Goal: Task Accomplishment & Management: Manage account settings

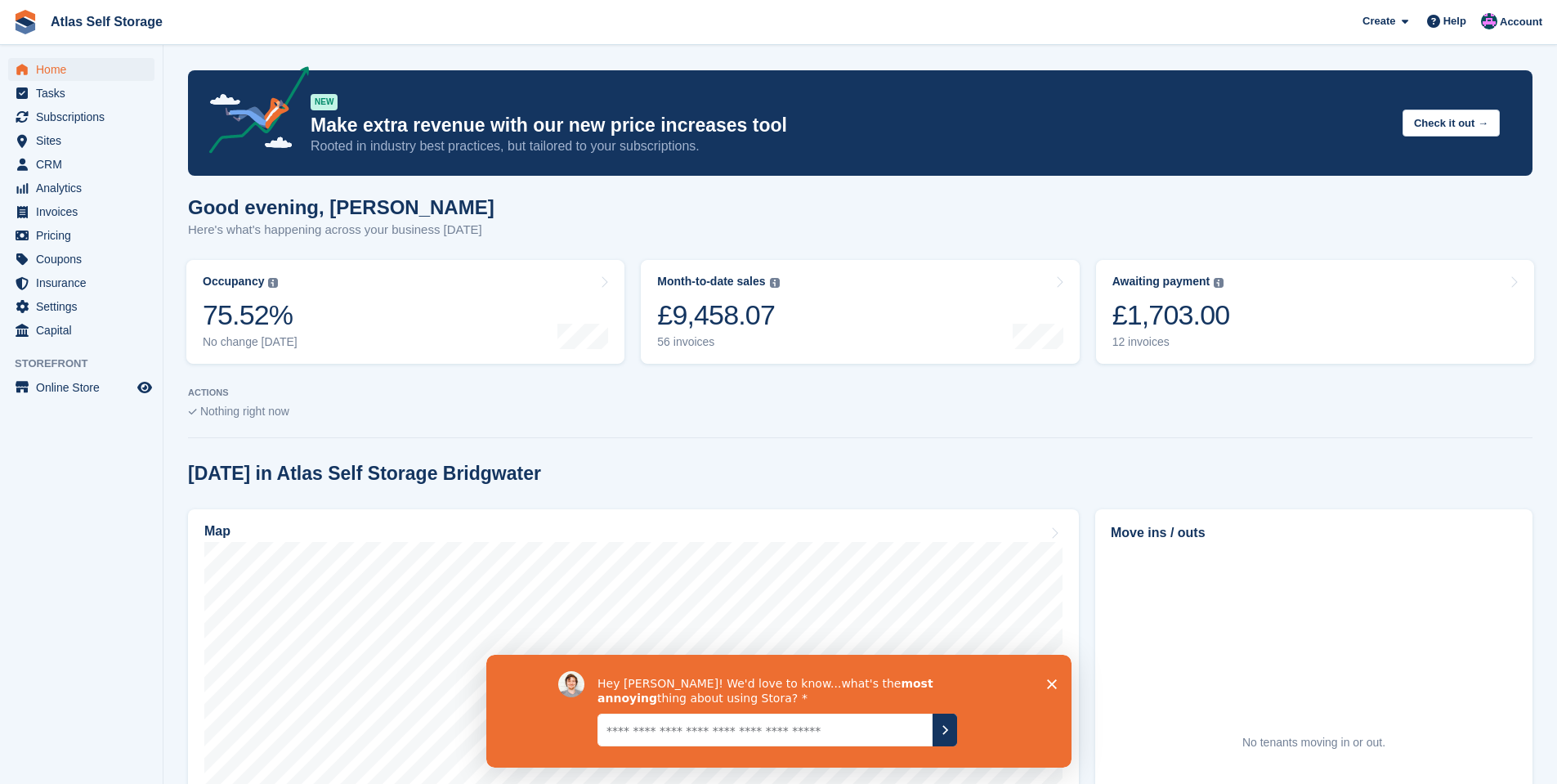
click at [868, 730] on textarea "Give it to us straight... we can take it" at bounding box center [765, 729] width 335 height 33
type textarea "**********"
click at [945, 728] on icon "Submit your response" at bounding box center [944, 730] width 4 height 7
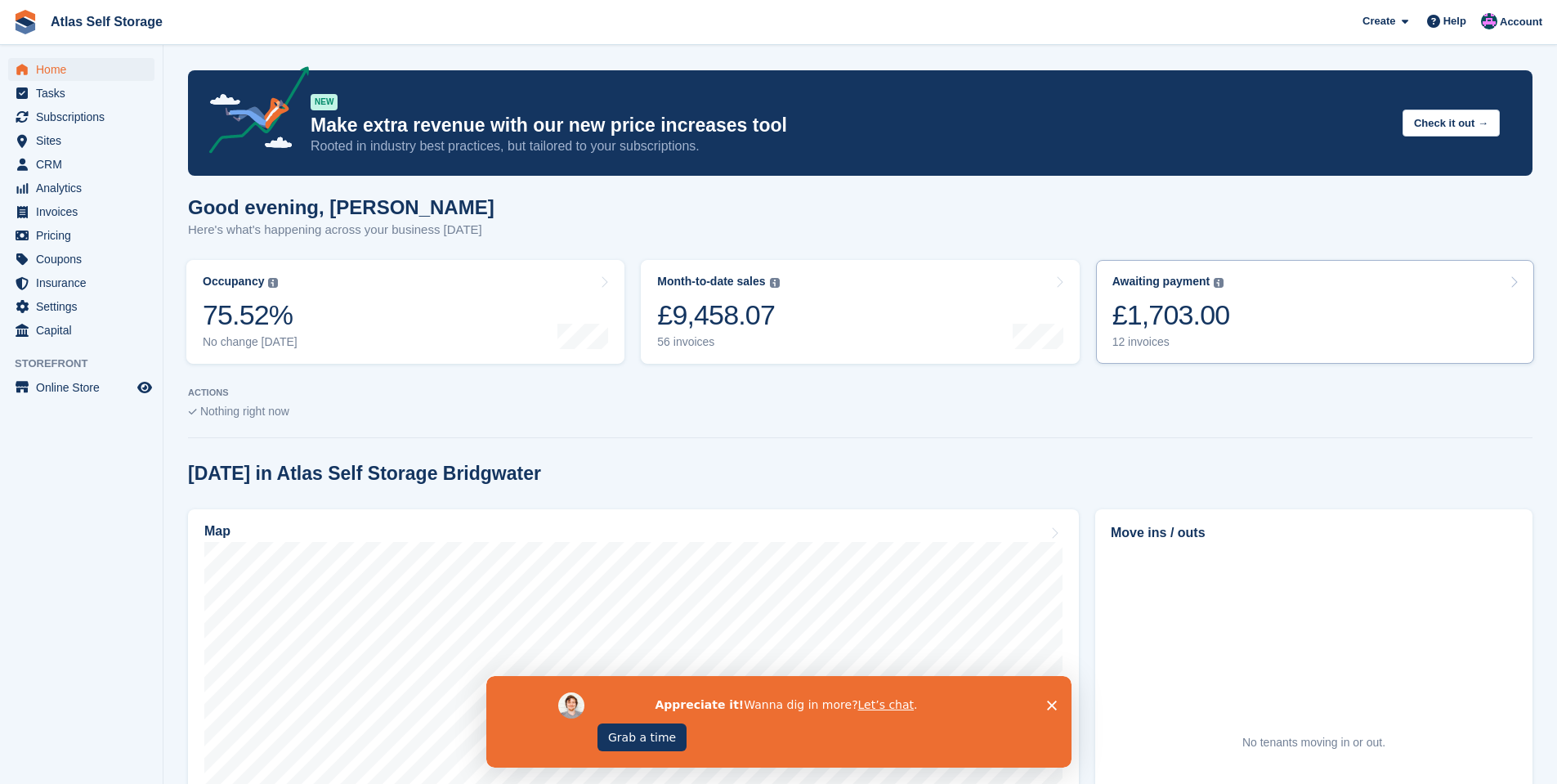
click at [1134, 340] on div "12 invoices" at bounding box center [1172, 342] width 118 height 14
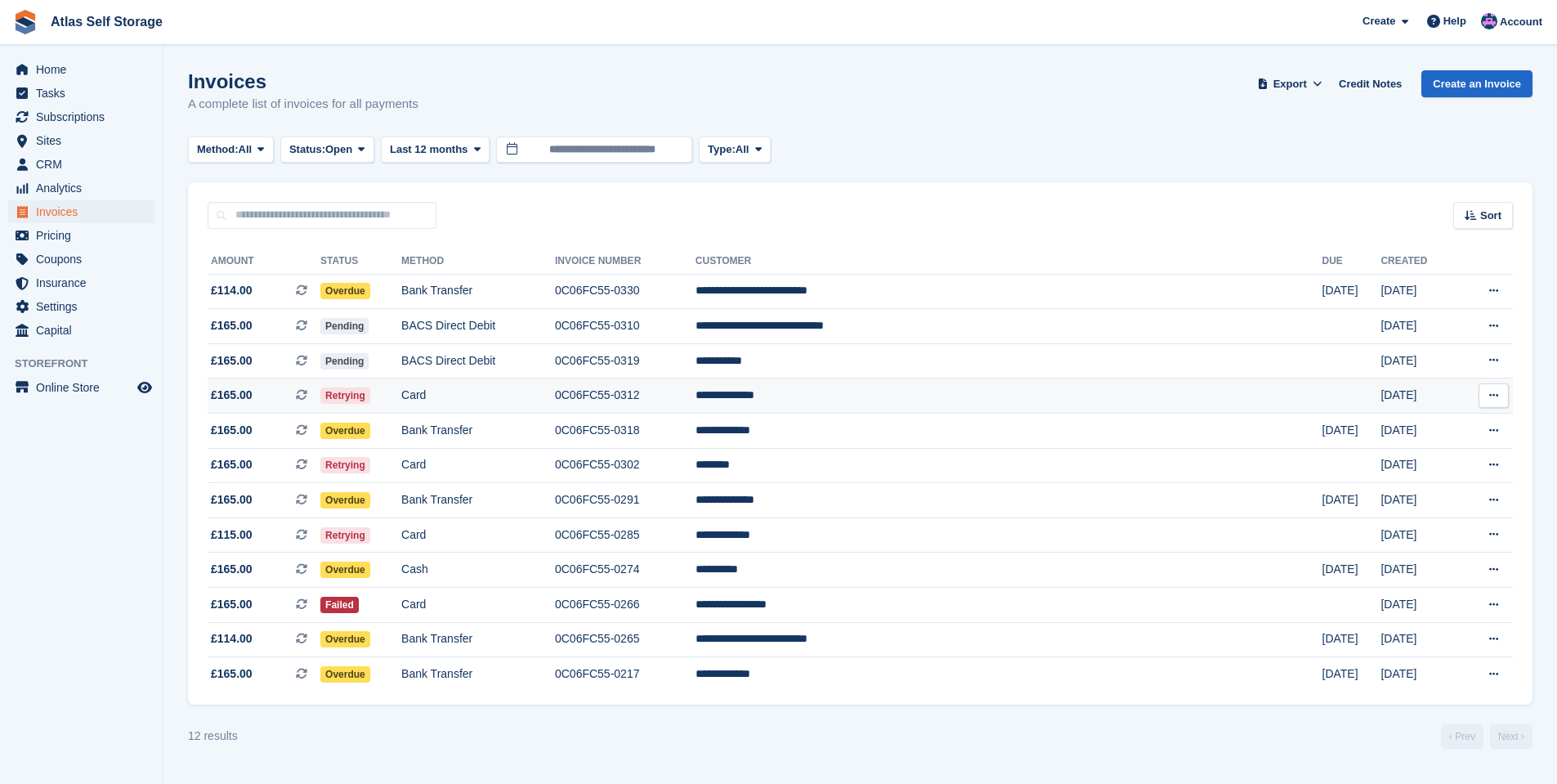
click at [370, 392] on span "Retrying" at bounding box center [345, 395] width 50 height 16
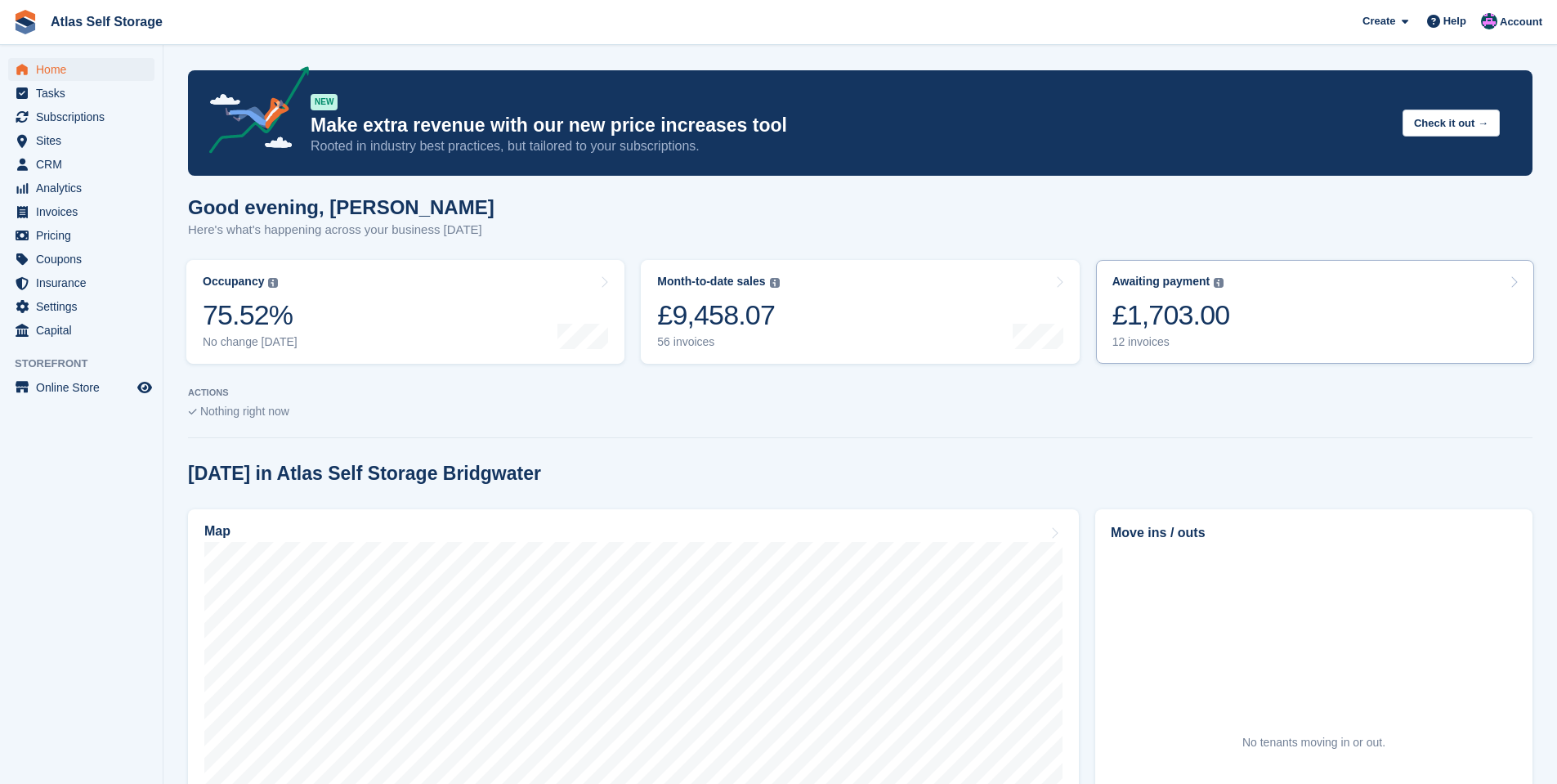
click at [1147, 344] on div "12 invoices" at bounding box center [1172, 342] width 118 height 14
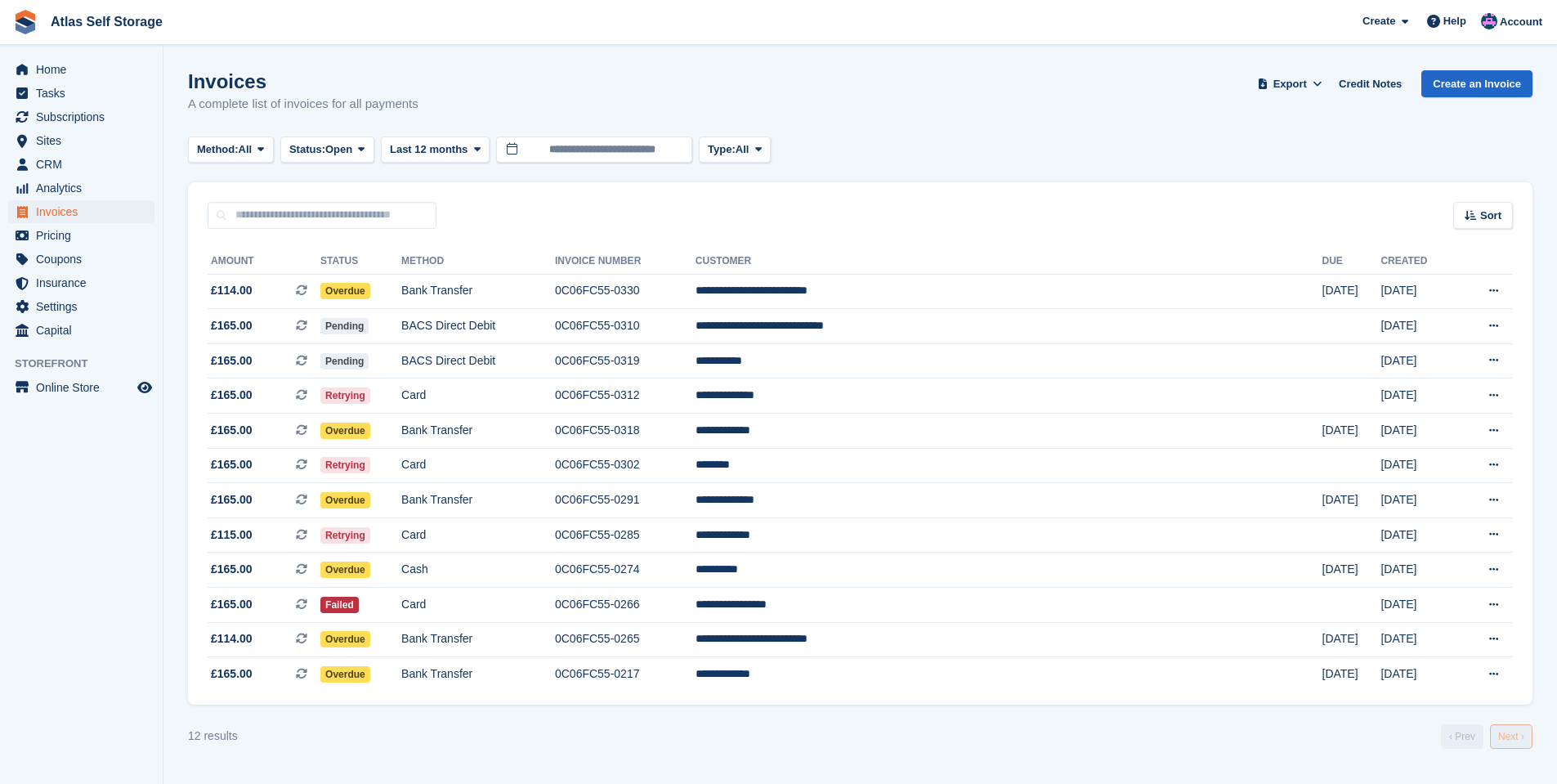
click at [1511, 741] on link "Next ›" at bounding box center [1511, 736] width 43 height 24
click at [54, 112] on span "Subscriptions" at bounding box center [85, 117] width 98 height 23
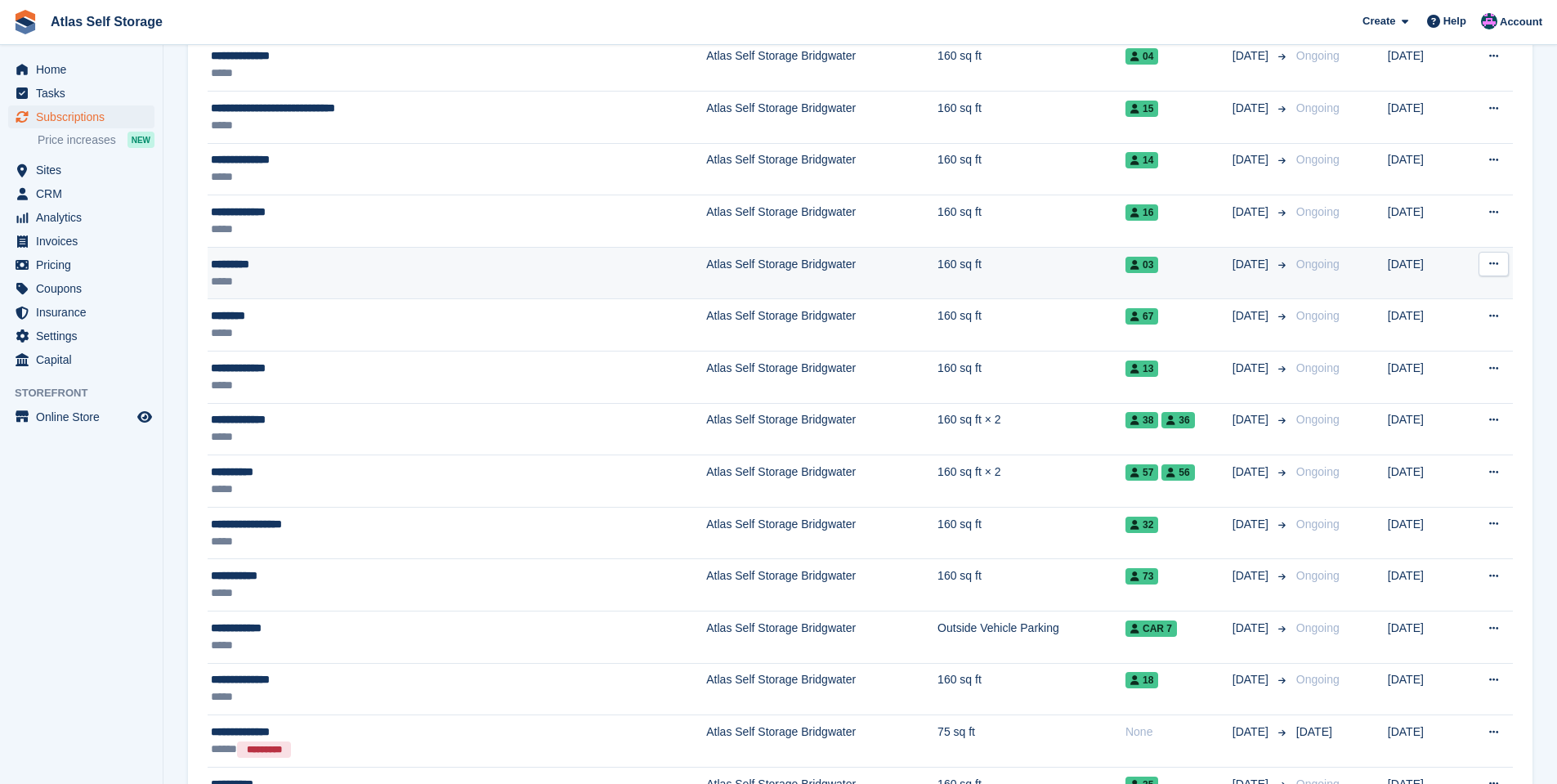
scroll to position [1798, 0]
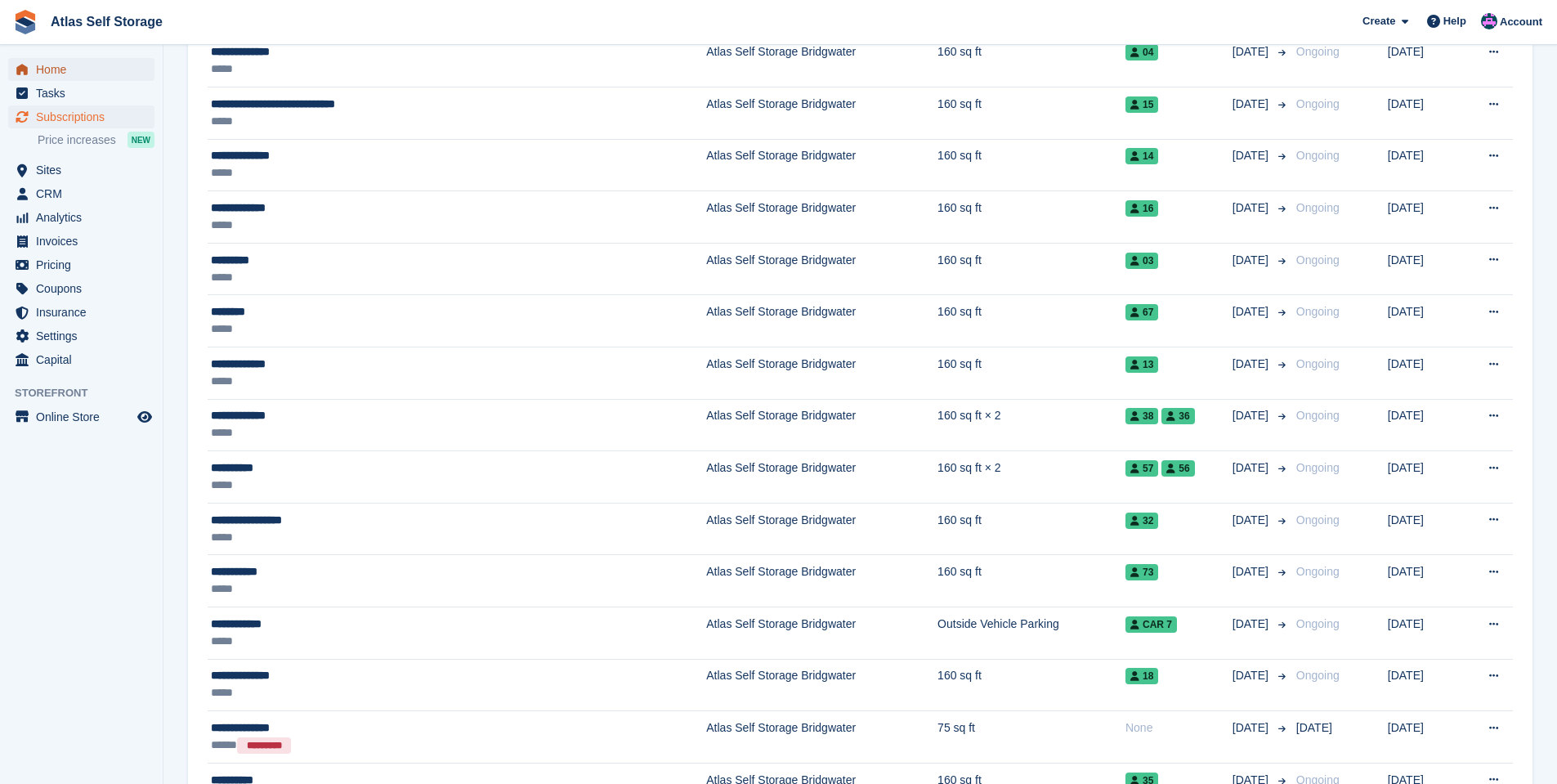
click at [49, 63] on span "Home" at bounding box center [85, 70] width 98 height 23
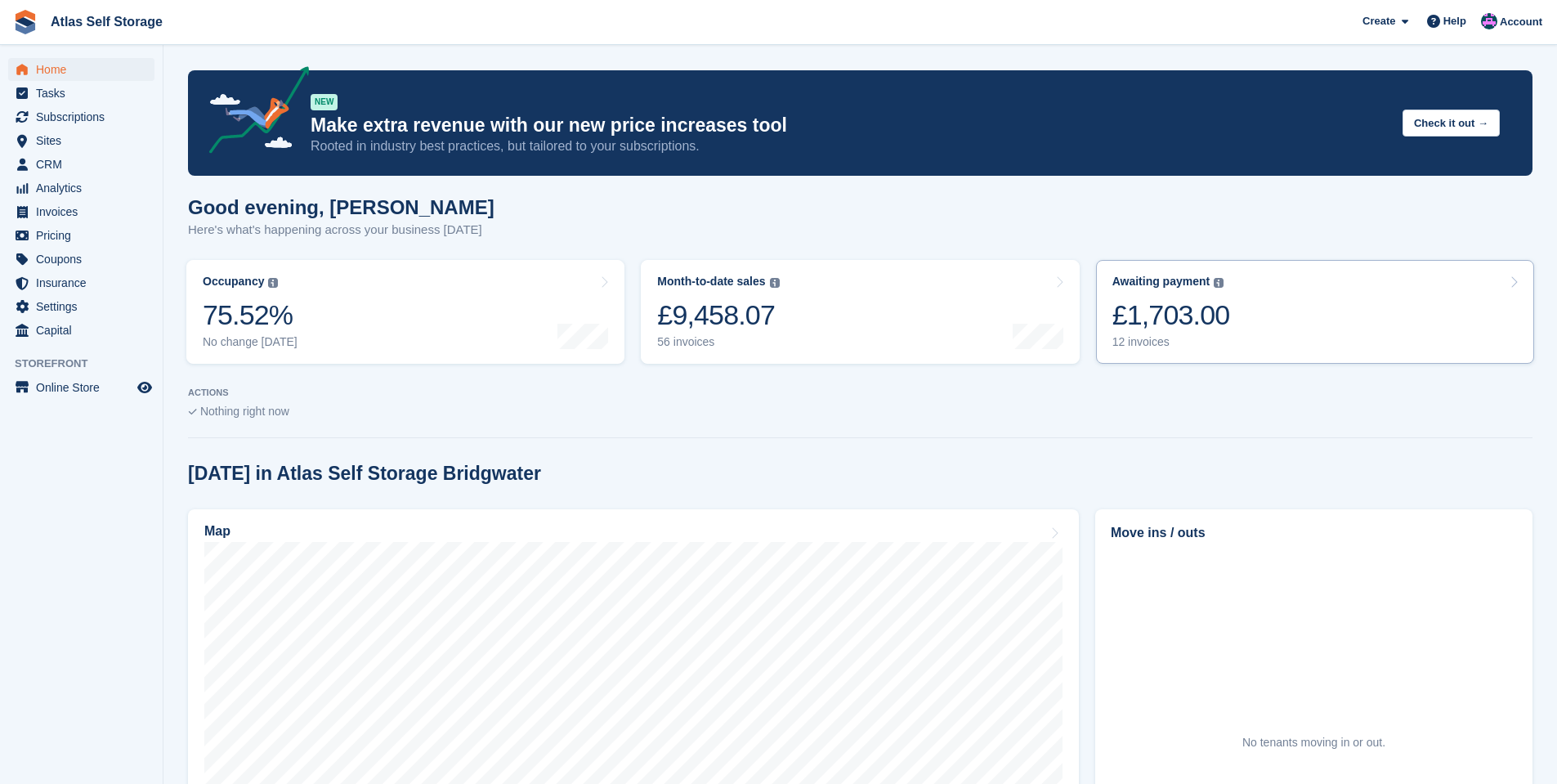
click at [1154, 342] on div "12 invoices" at bounding box center [1172, 342] width 118 height 14
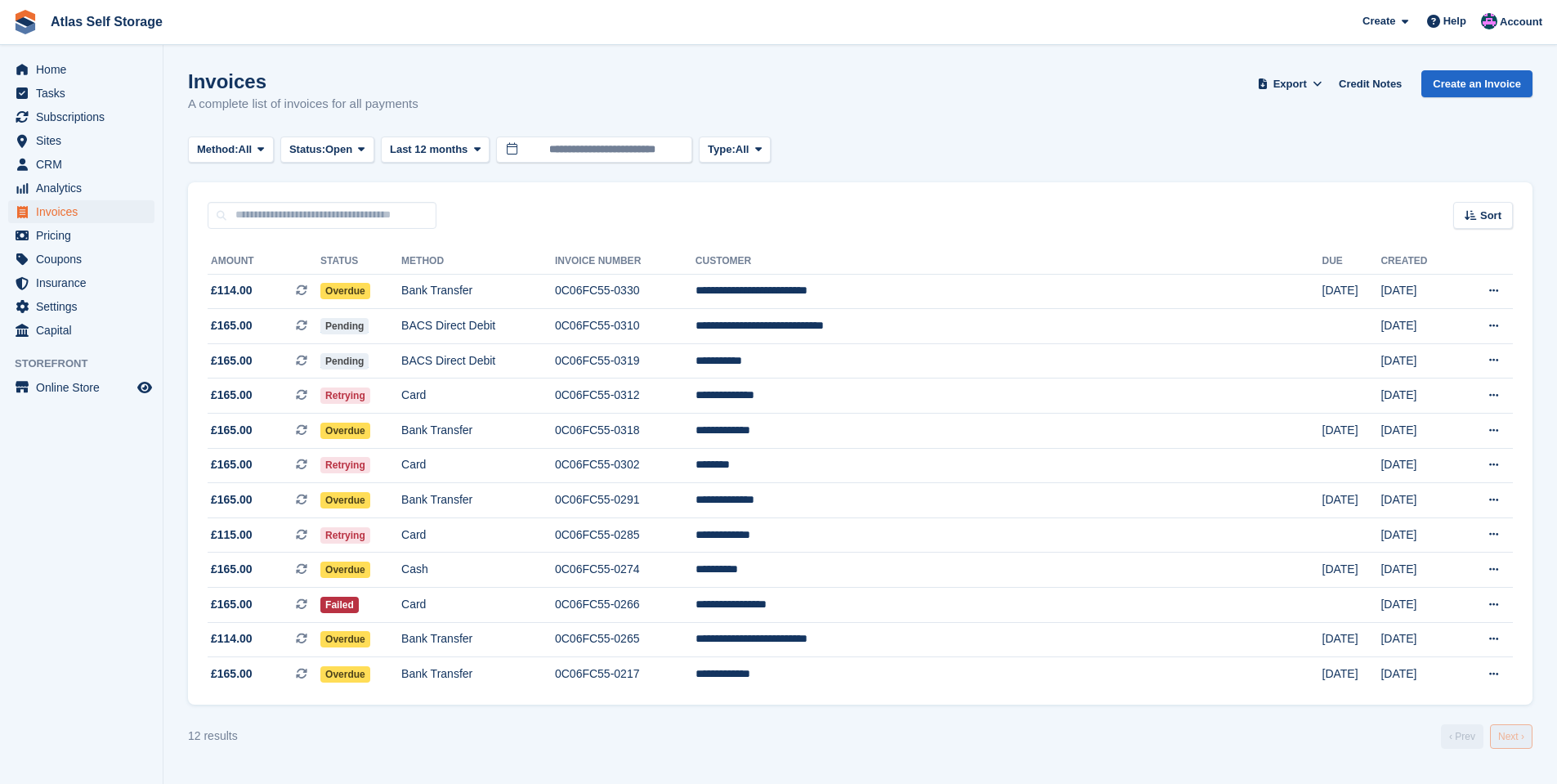
click at [1520, 732] on link "Next ›" at bounding box center [1511, 736] width 43 height 24
click at [1459, 733] on link "‹ Prev" at bounding box center [1462, 736] width 43 height 24
click at [85, 112] on span "Subscriptions" at bounding box center [85, 117] width 98 height 23
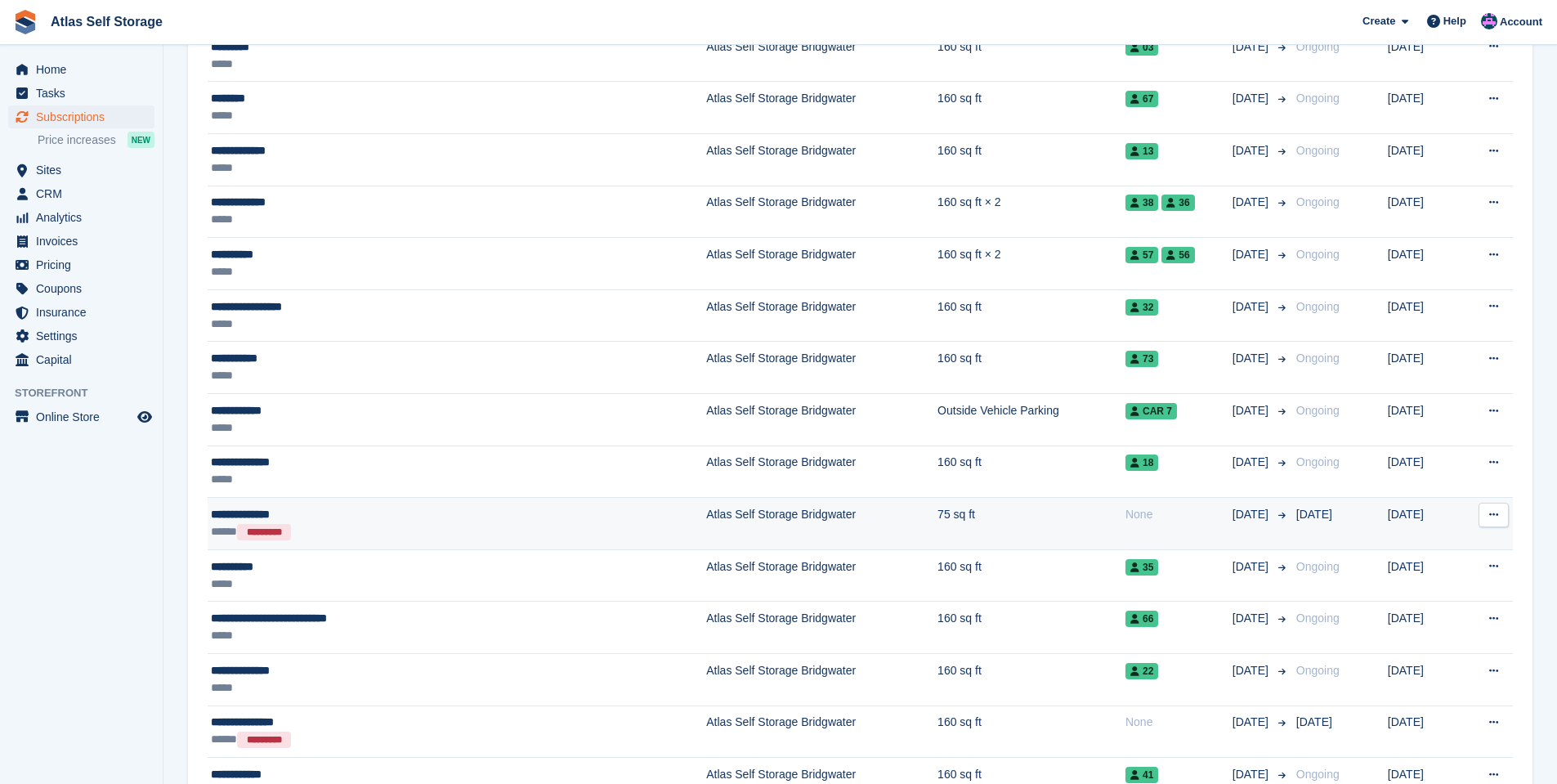
scroll to position [1961, 0]
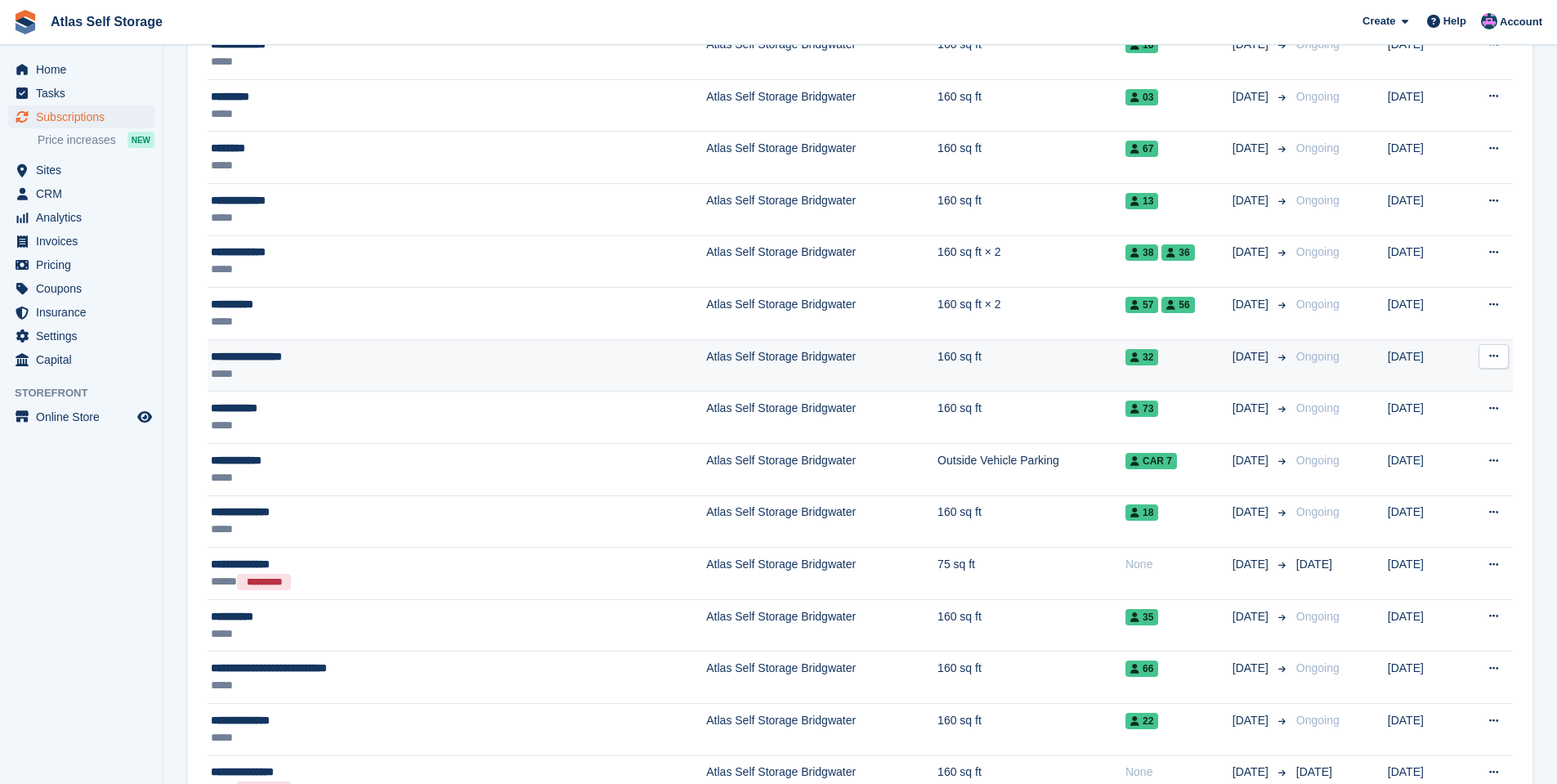
click at [303, 351] on div "**********" at bounding box center [370, 356] width 319 height 17
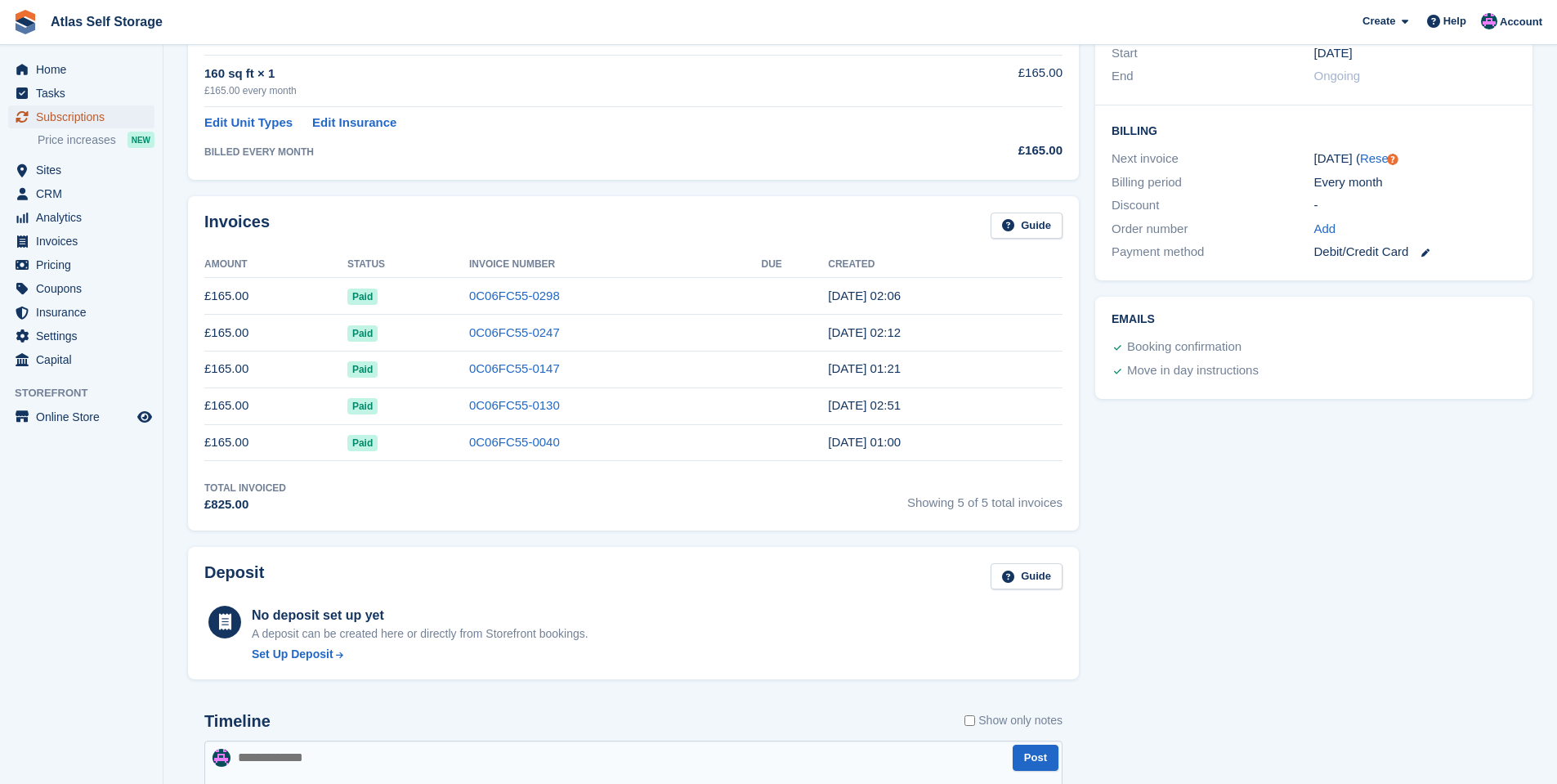
scroll to position [736, 0]
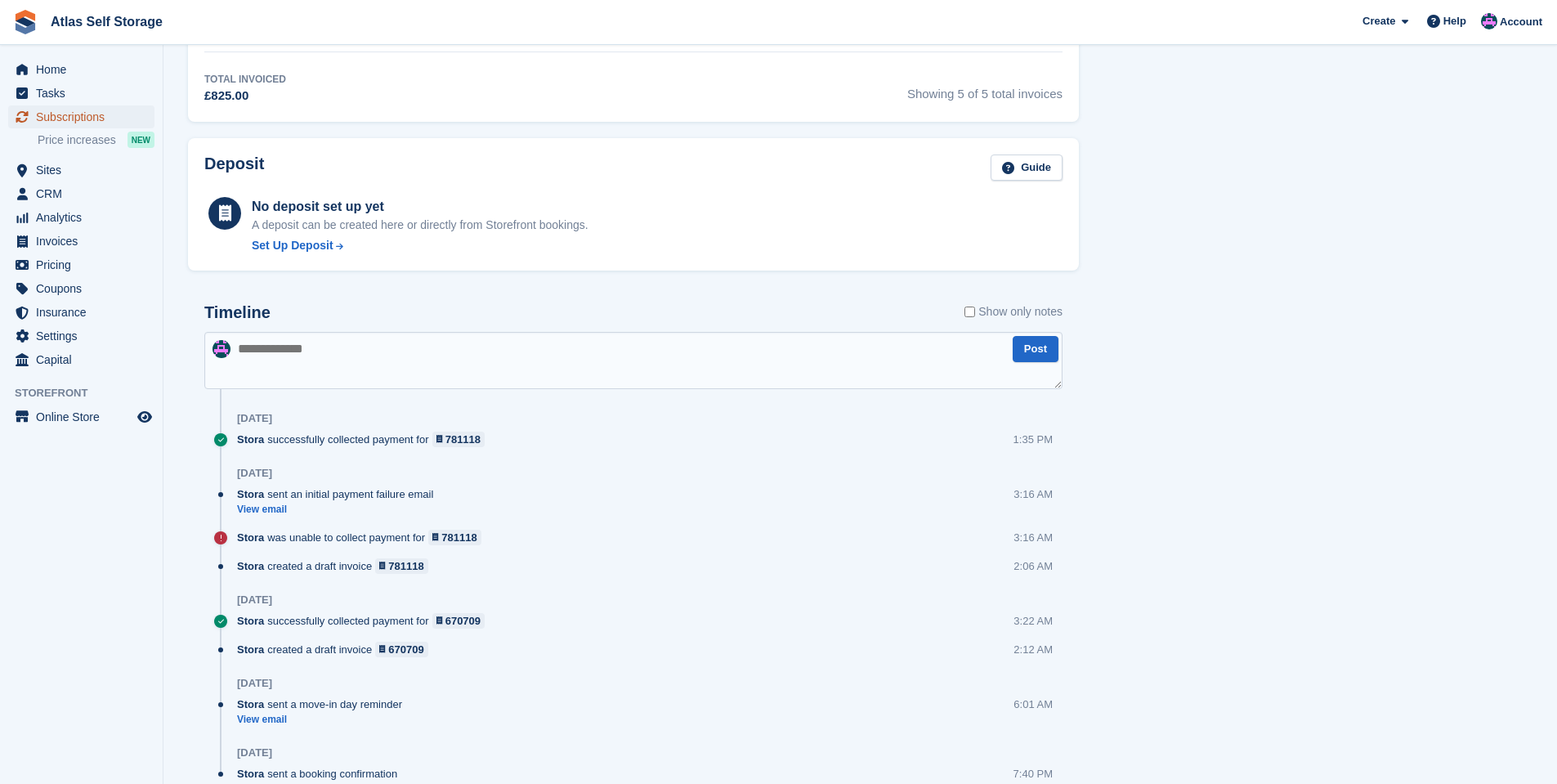
click at [58, 112] on span "Subscriptions" at bounding box center [85, 117] width 98 height 23
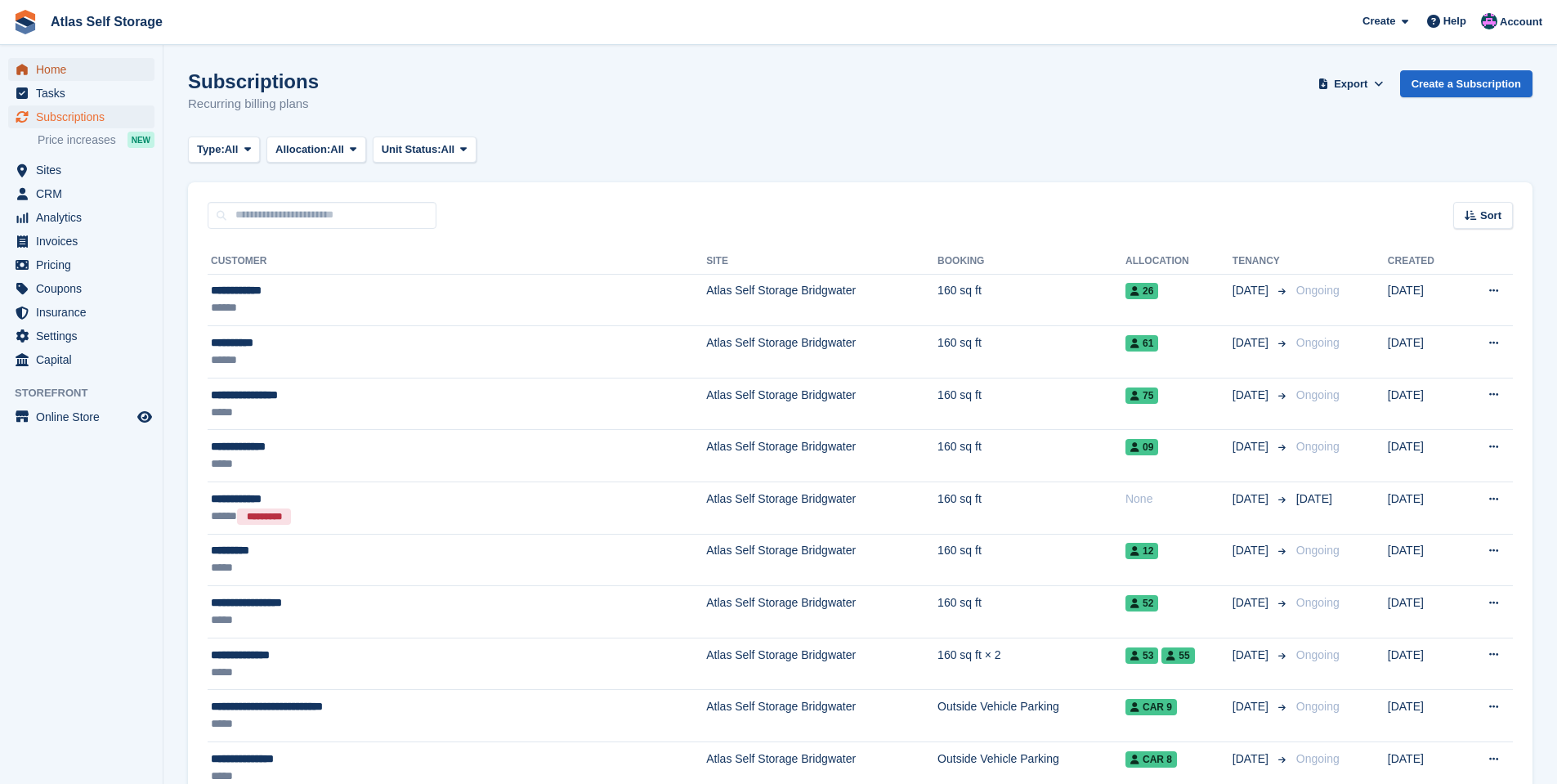
click at [54, 68] on span "Home" at bounding box center [85, 70] width 98 height 23
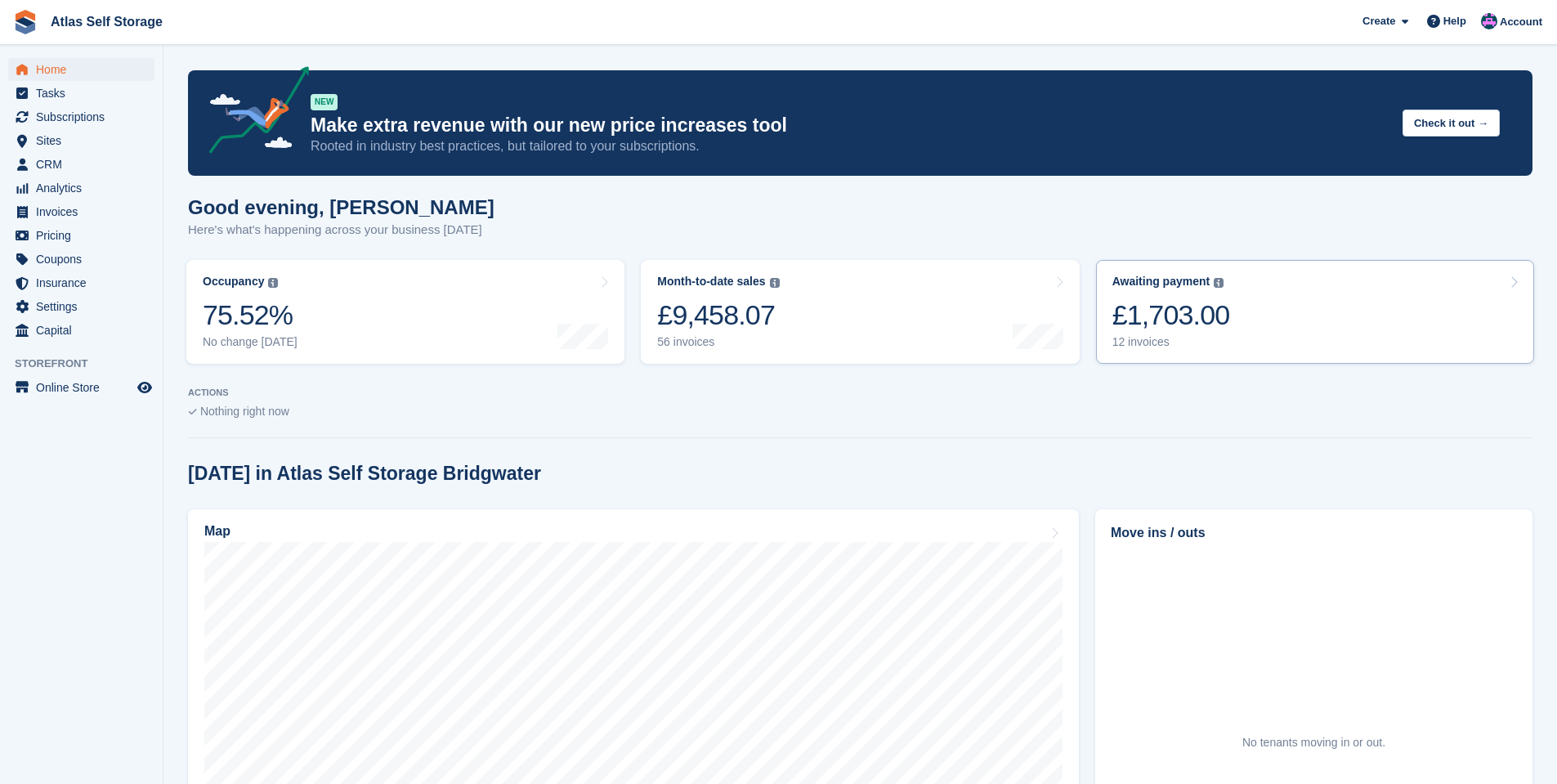
click at [1150, 342] on div "12 invoices" at bounding box center [1172, 342] width 118 height 14
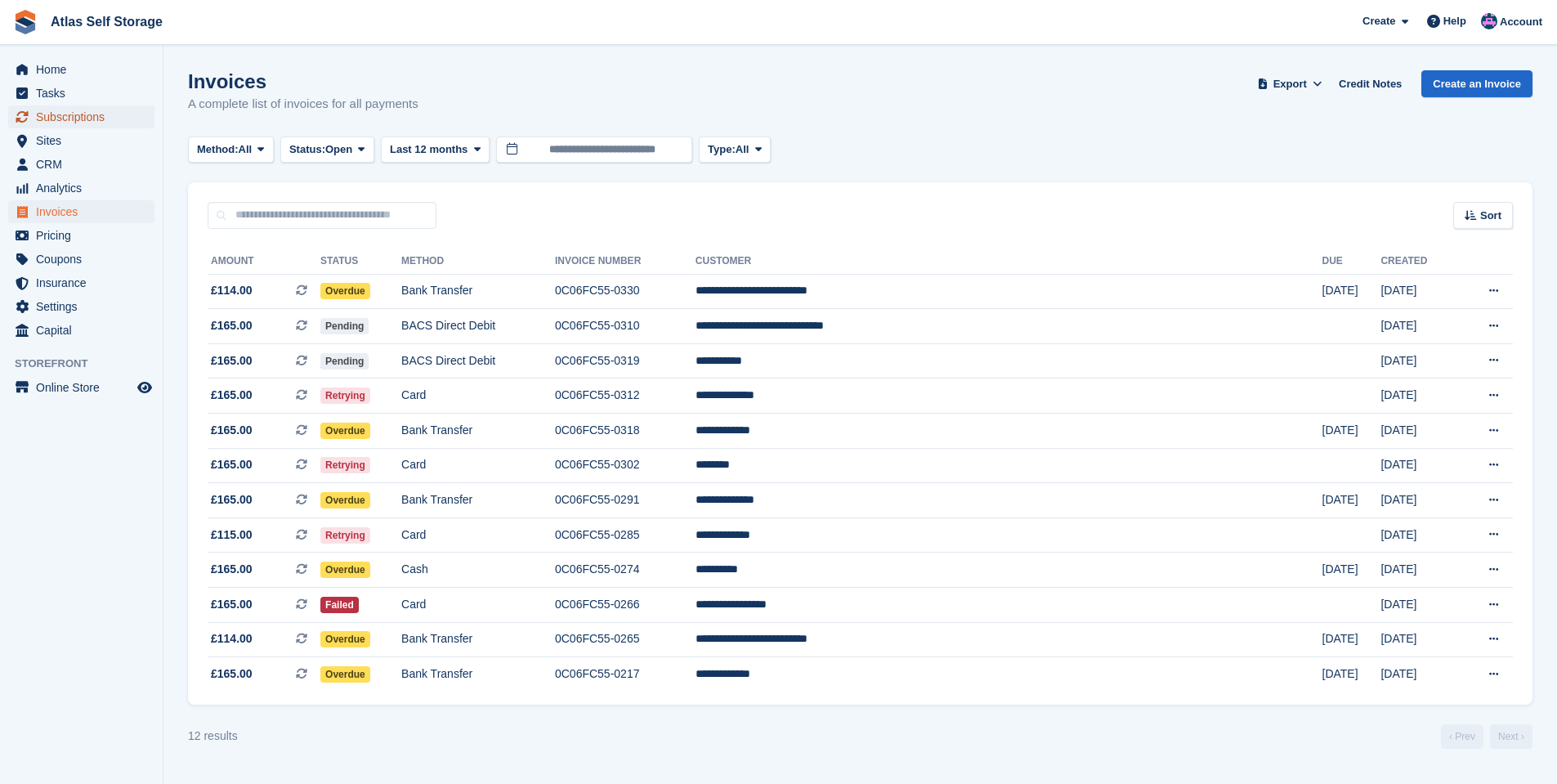
click at [62, 113] on span "Subscriptions" at bounding box center [85, 117] width 98 height 23
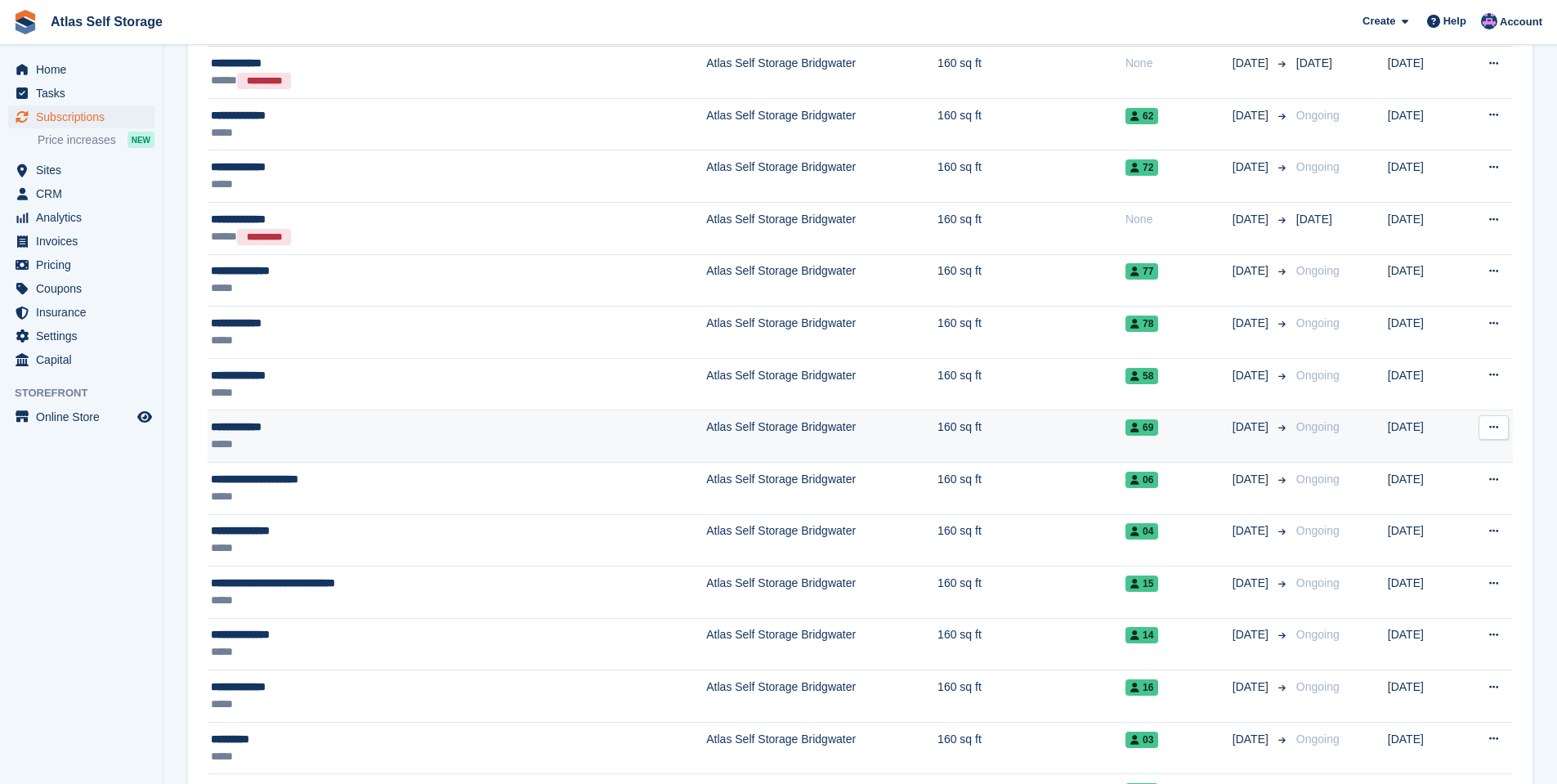
scroll to position [1390, 0]
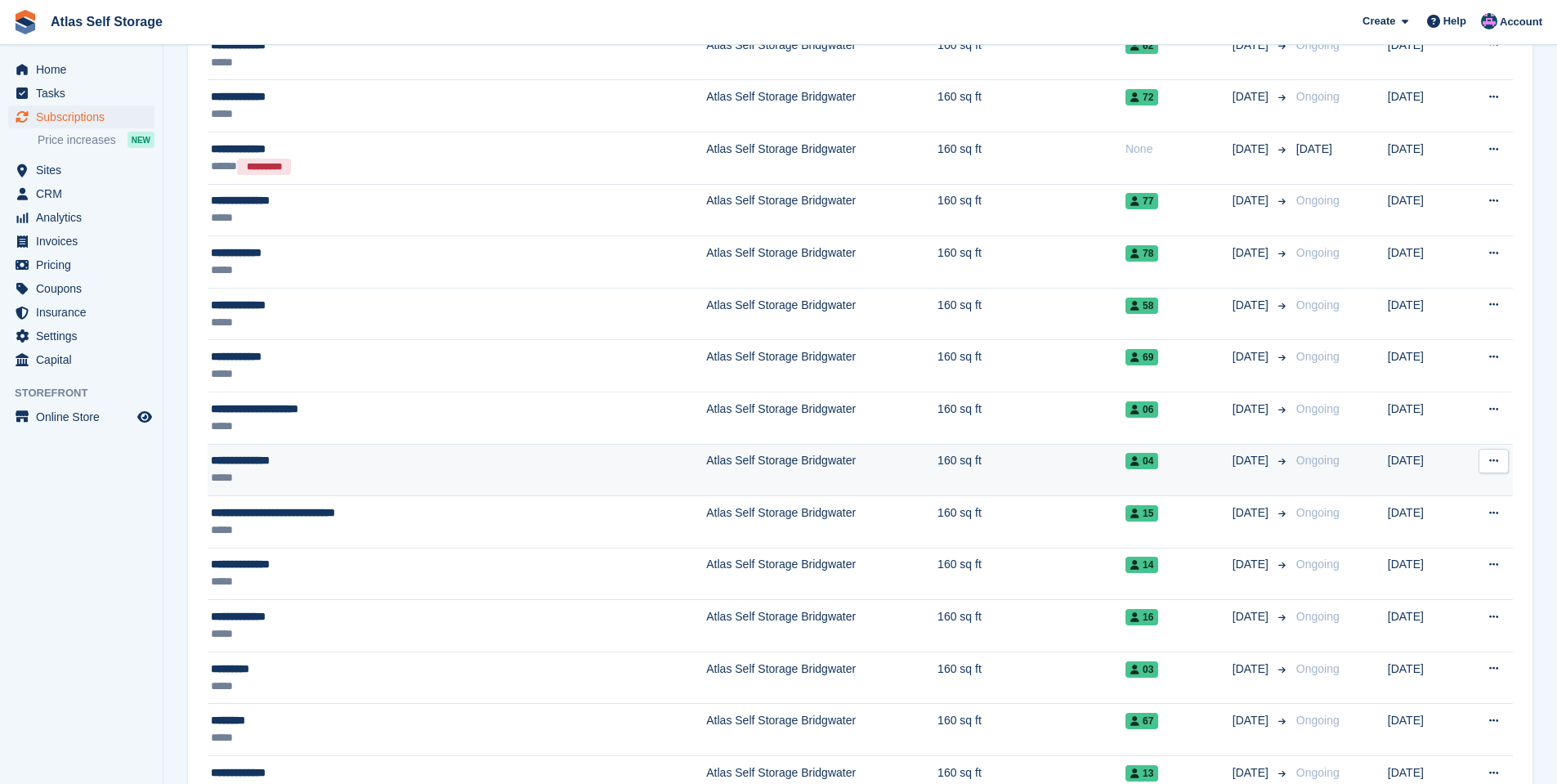
click at [1492, 459] on icon at bounding box center [1494, 460] width 9 height 11
click at [244, 463] on div "**********" at bounding box center [370, 460] width 319 height 17
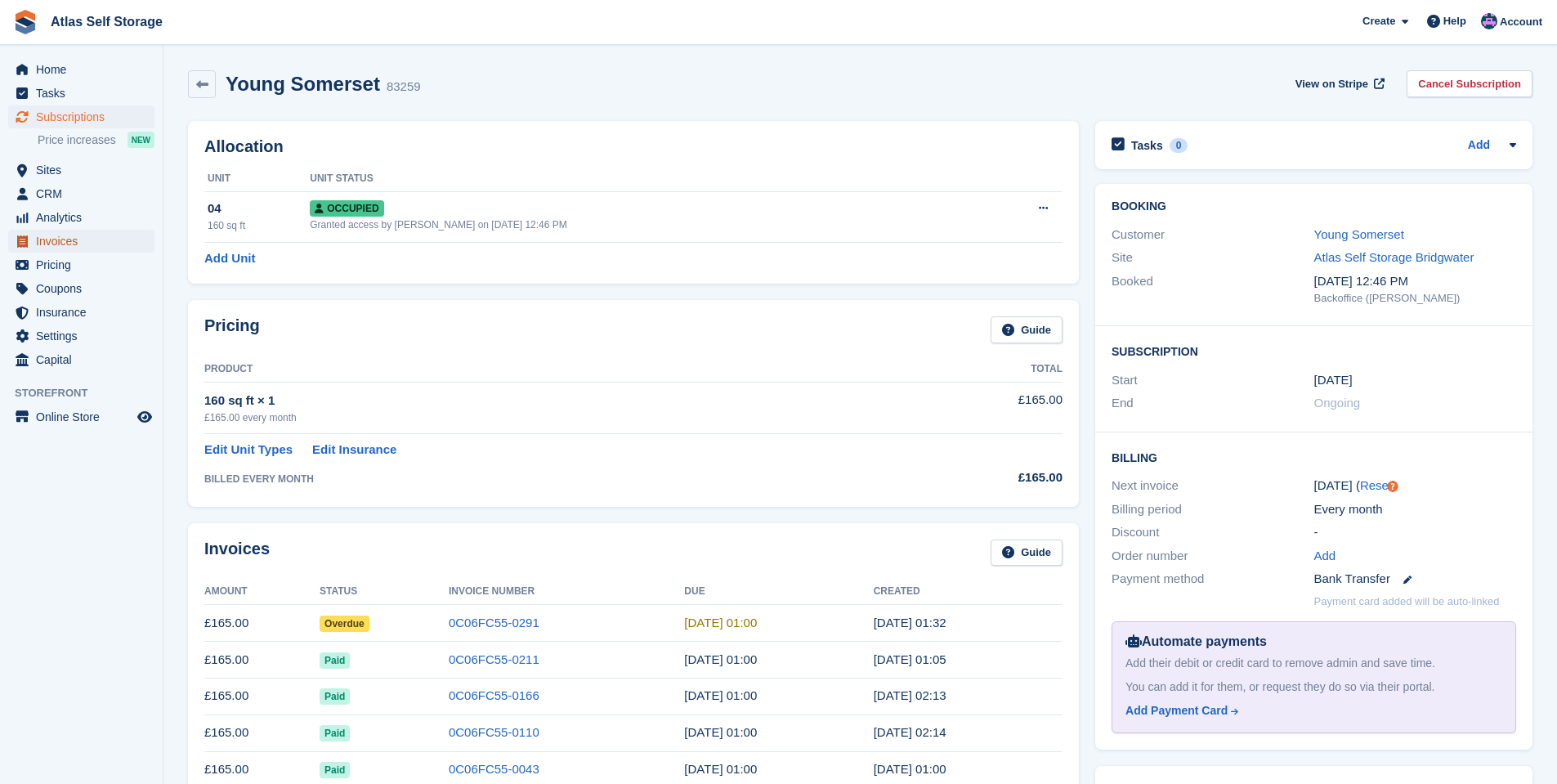
click at [54, 238] on span "Invoices" at bounding box center [85, 241] width 98 height 23
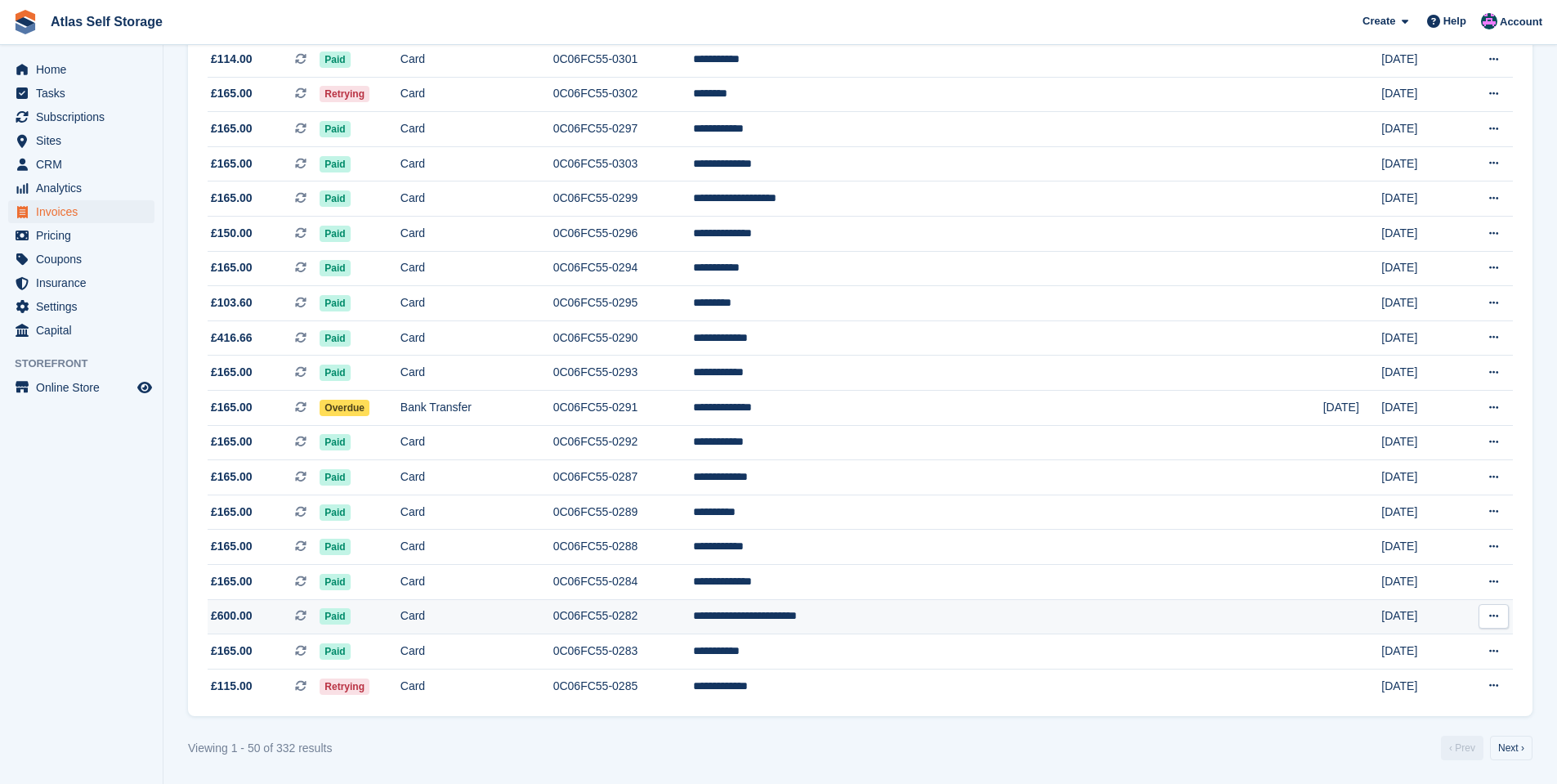
scroll to position [1312, 0]
click at [1515, 747] on link "Next ›" at bounding box center [1511, 747] width 43 height 24
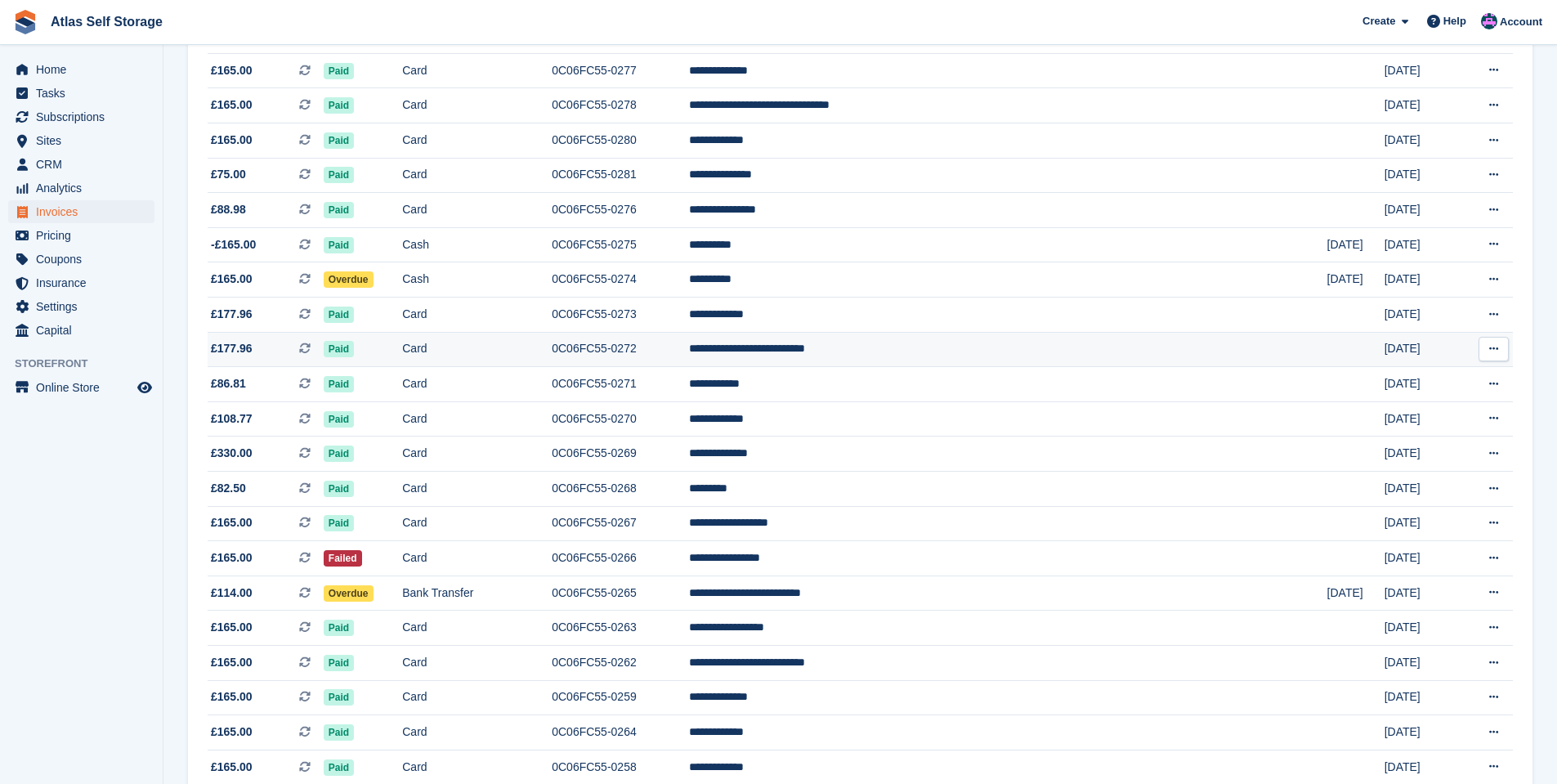
scroll to position [331, 0]
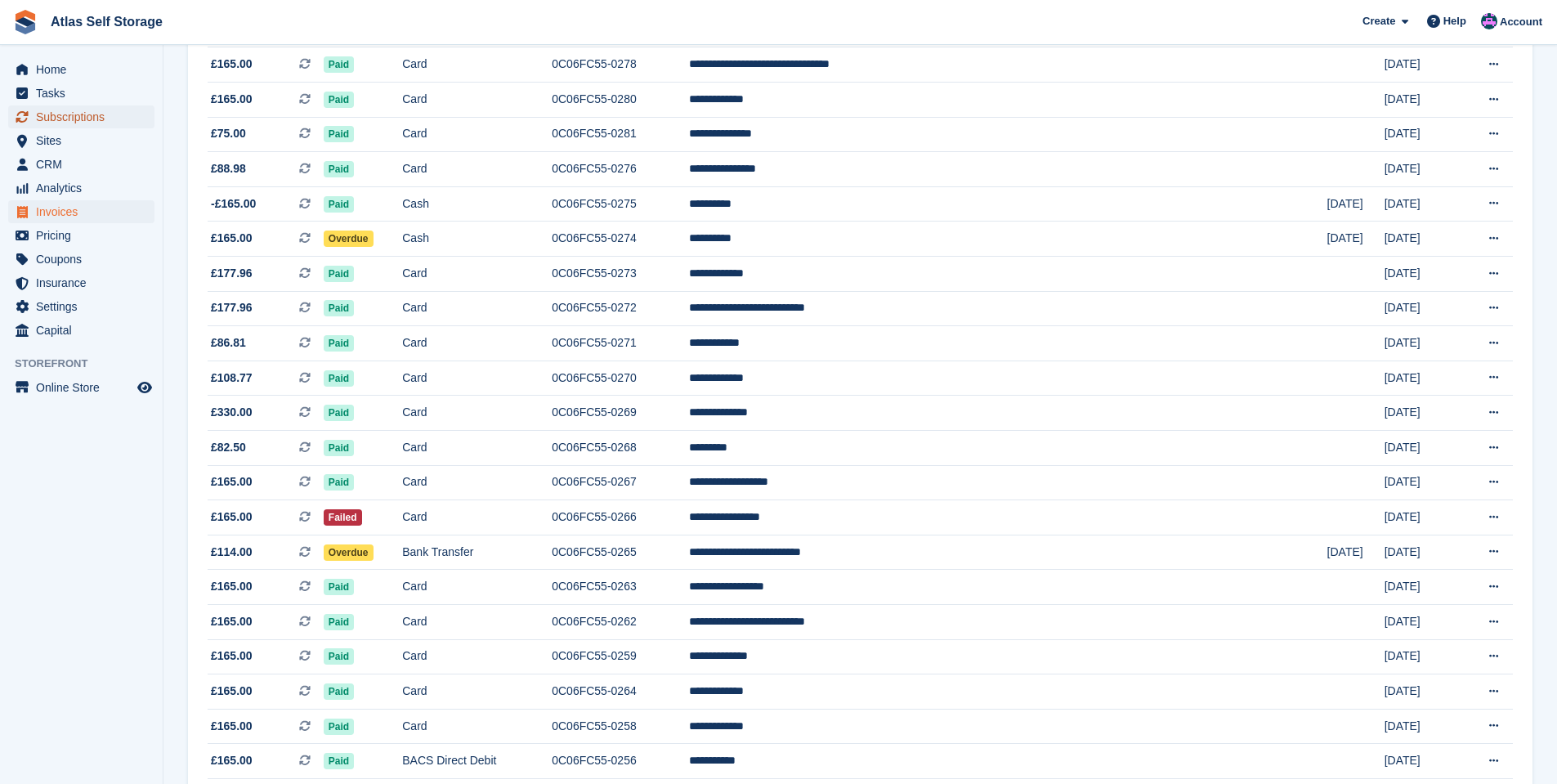
click at [79, 113] on span "Subscriptions" at bounding box center [85, 117] width 98 height 23
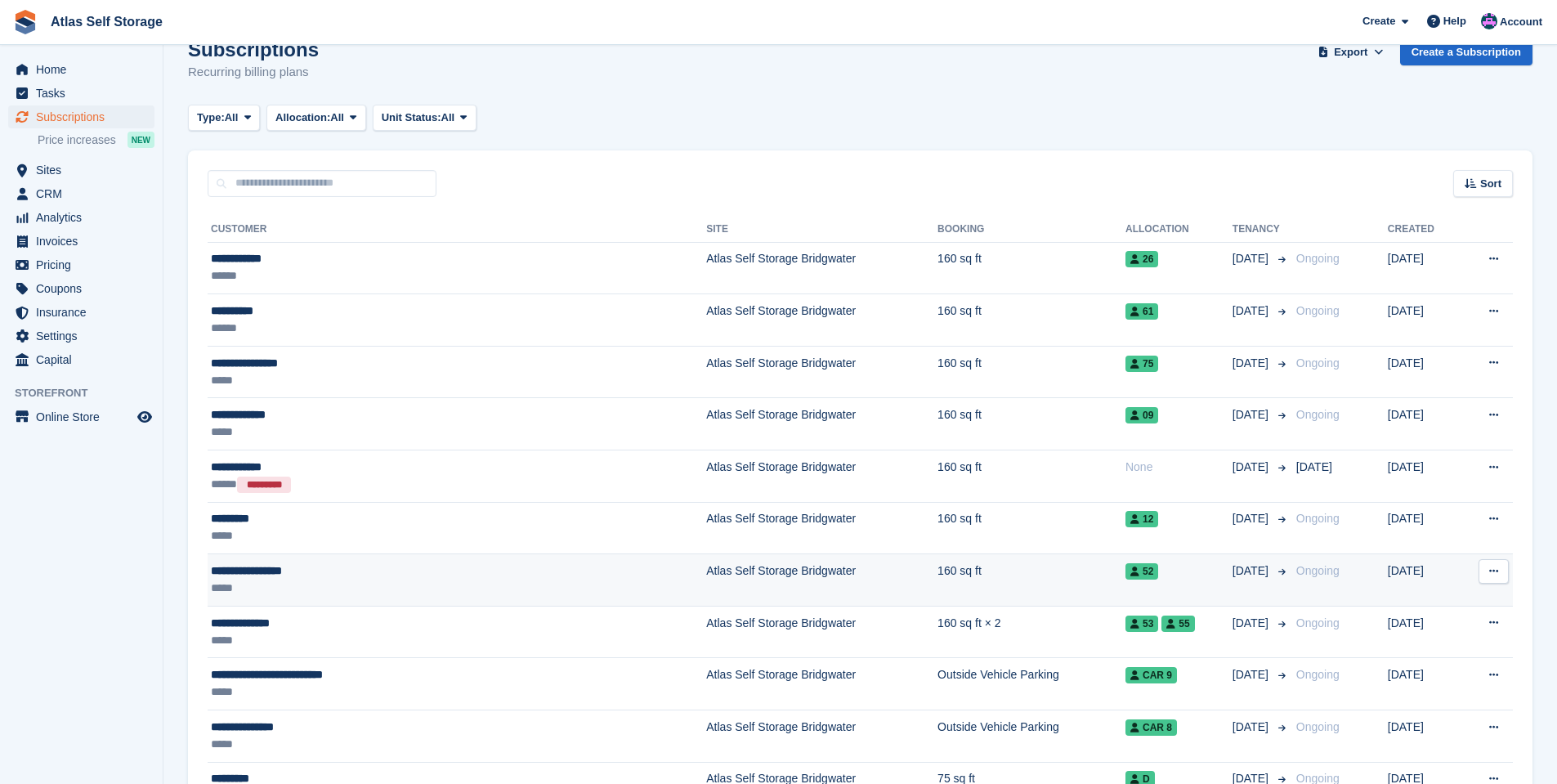
scroll to position [82, 0]
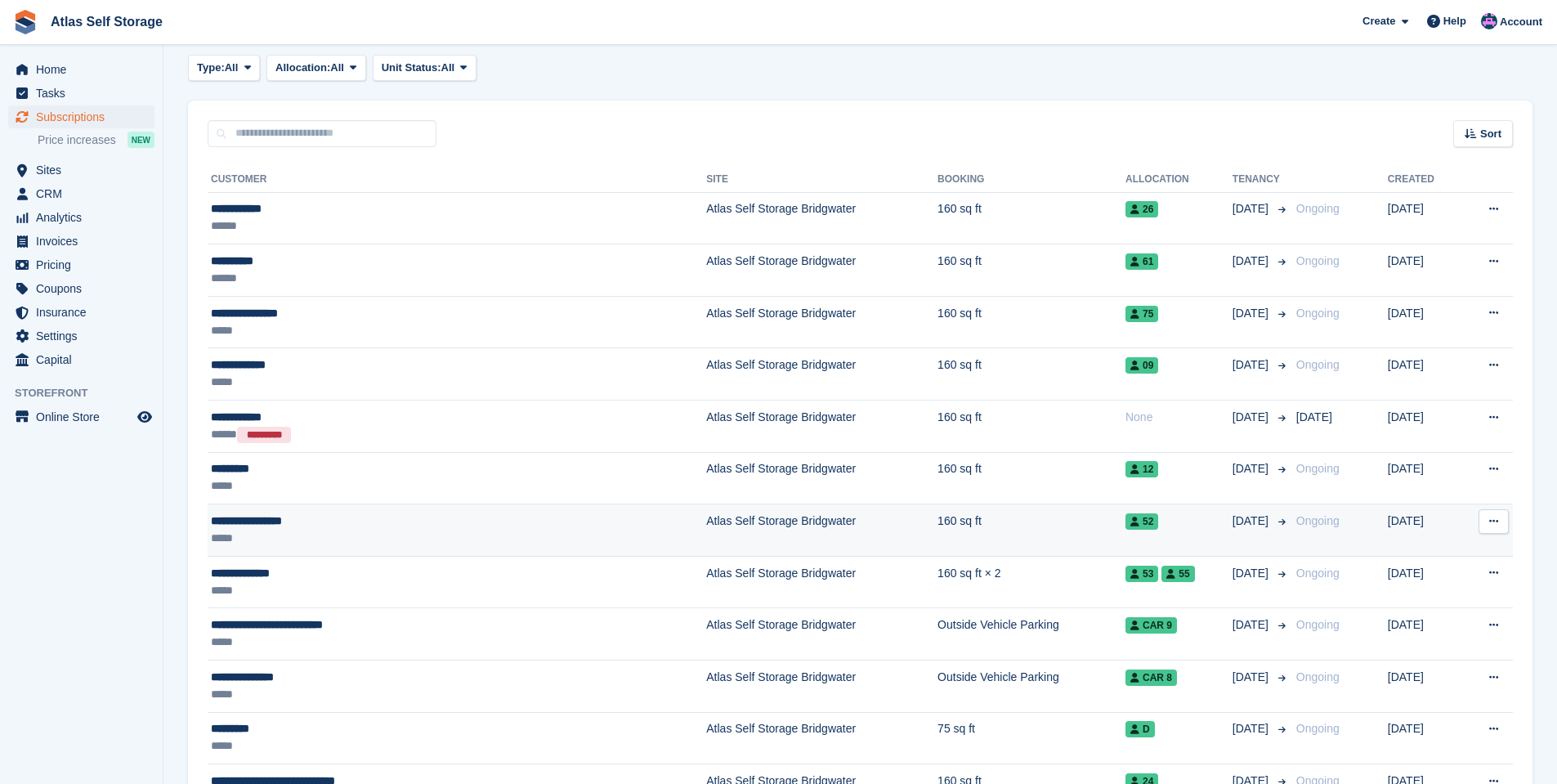
click at [280, 514] on div "**********" at bounding box center [370, 520] width 319 height 17
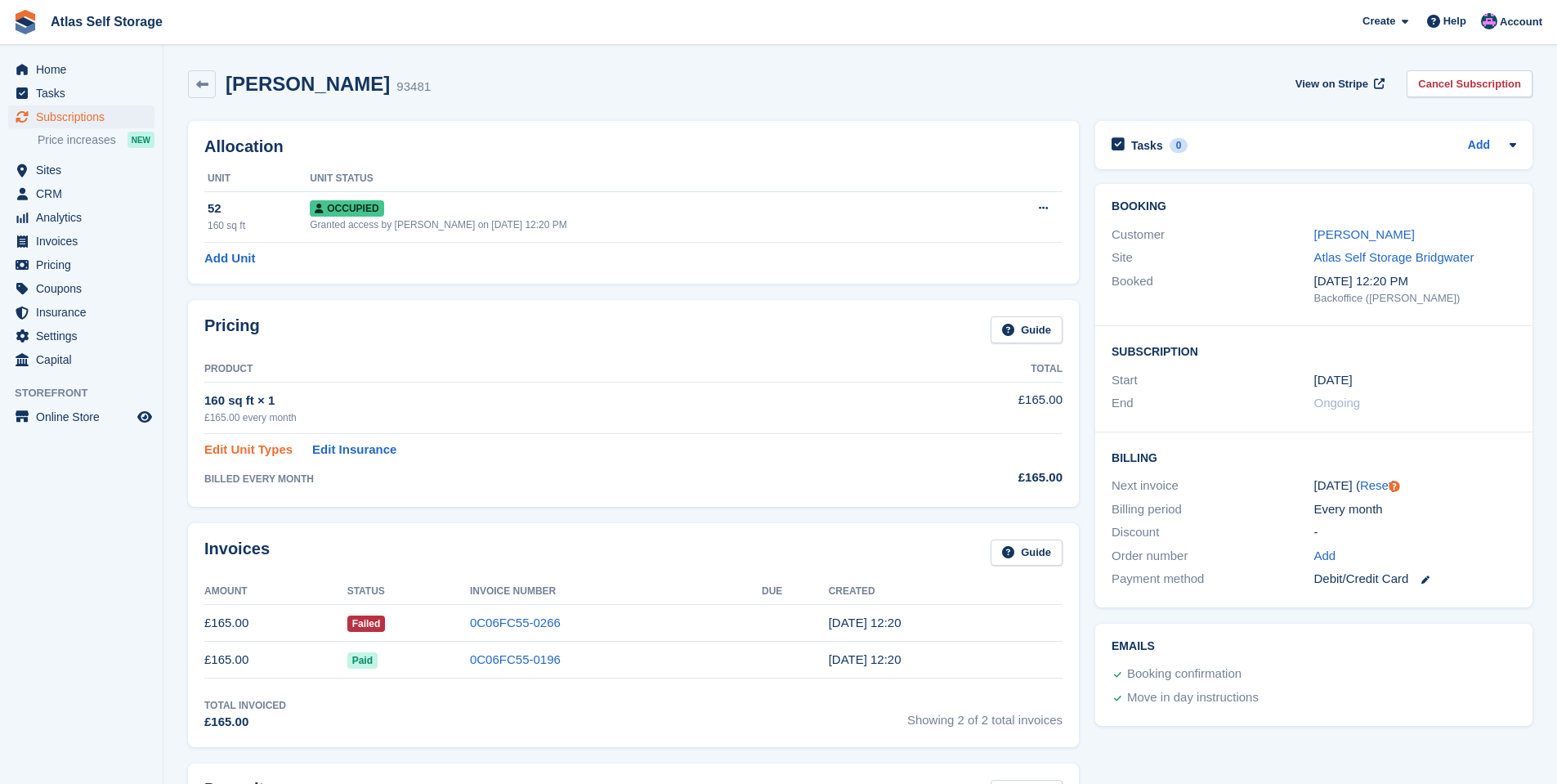
click at [254, 446] on link "Edit Unit Types" at bounding box center [248, 450] width 88 height 19
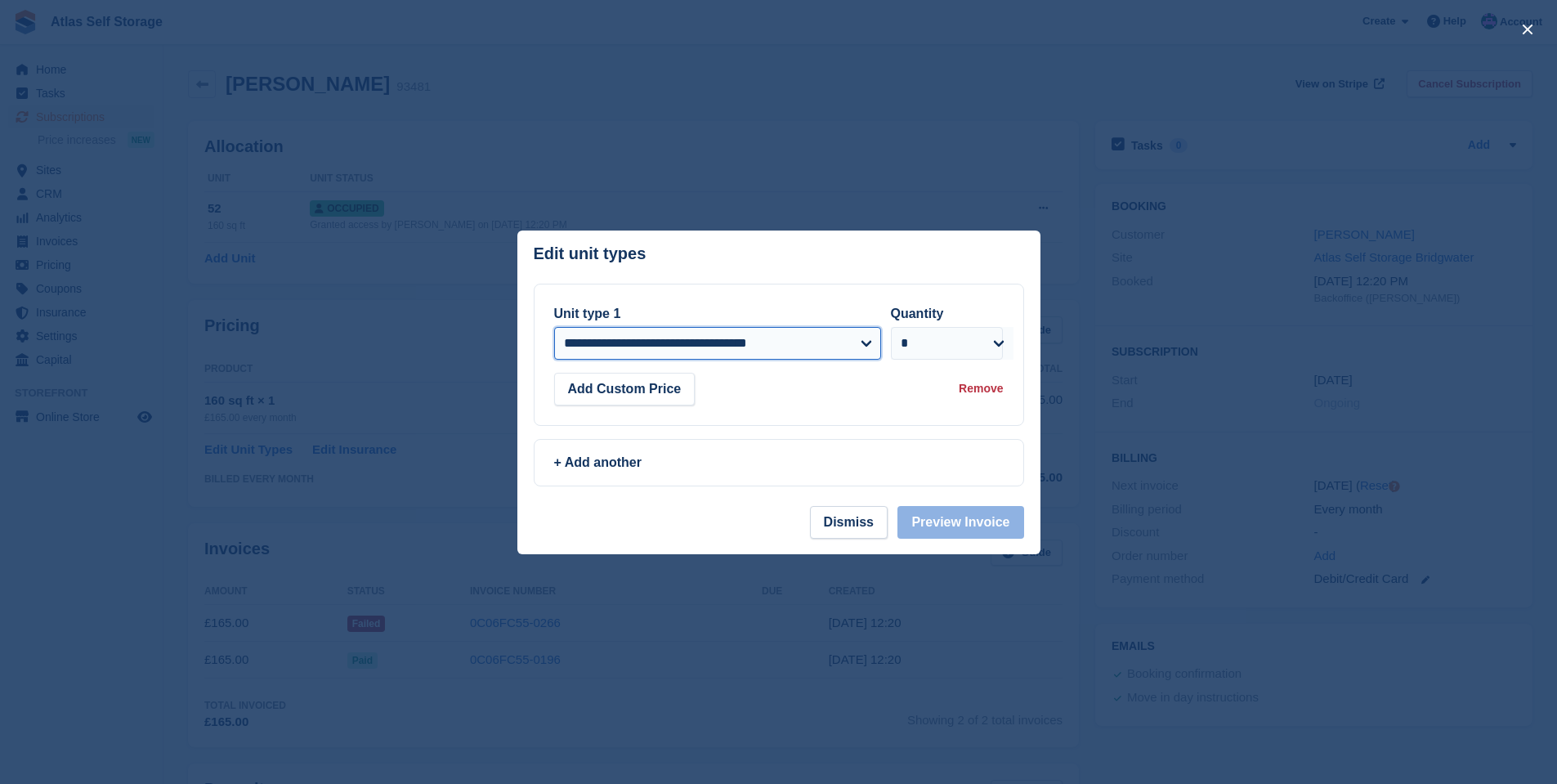
click at [865, 340] on select "**********" at bounding box center [717, 342] width 327 height 33
click at [864, 344] on select "**********" at bounding box center [717, 342] width 327 height 33
click at [863, 343] on select "**********" at bounding box center [717, 342] width 327 height 33
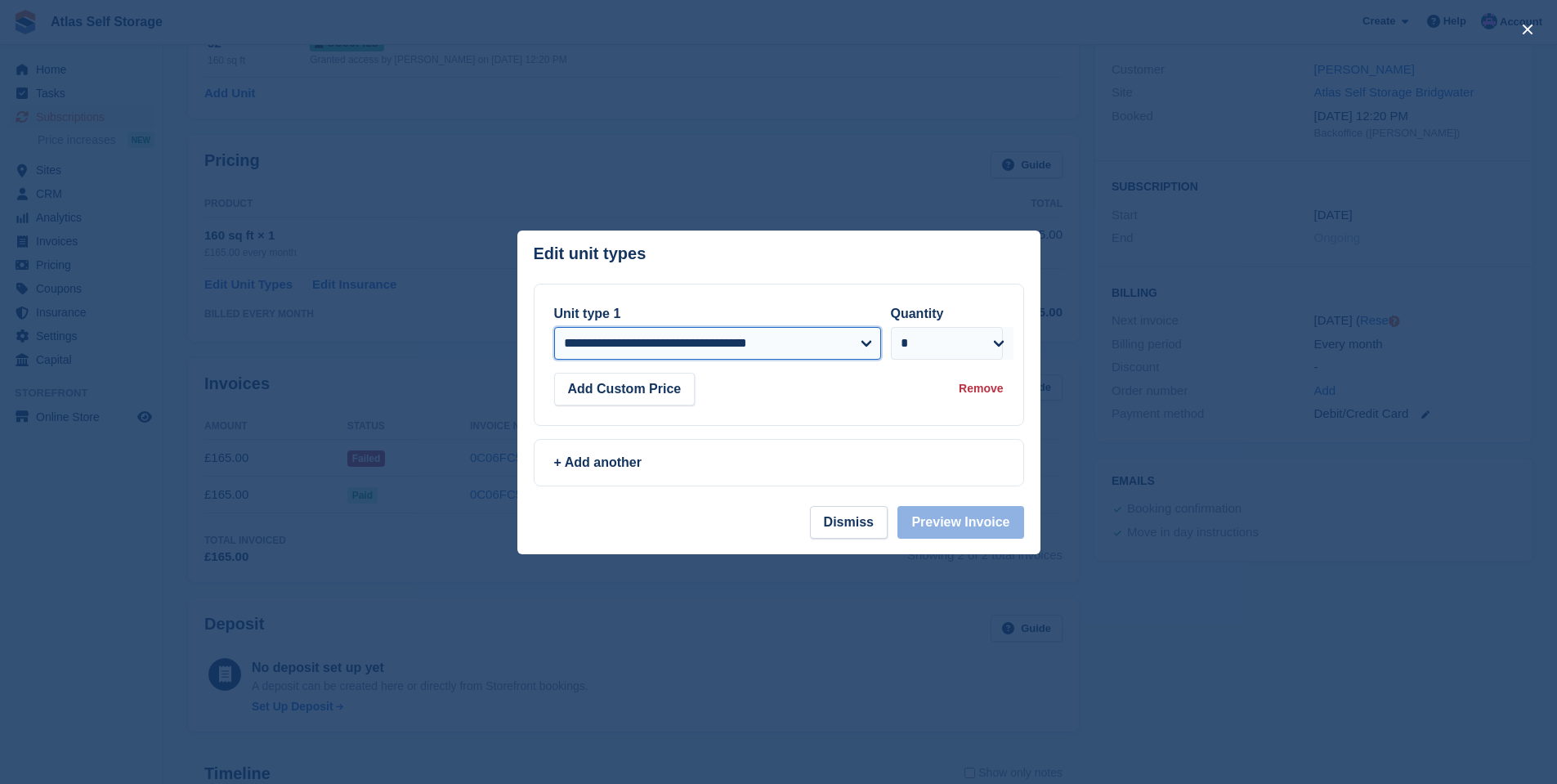
scroll to position [163, 0]
click at [857, 524] on button "Dismiss" at bounding box center [849, 522] width 78 height 33
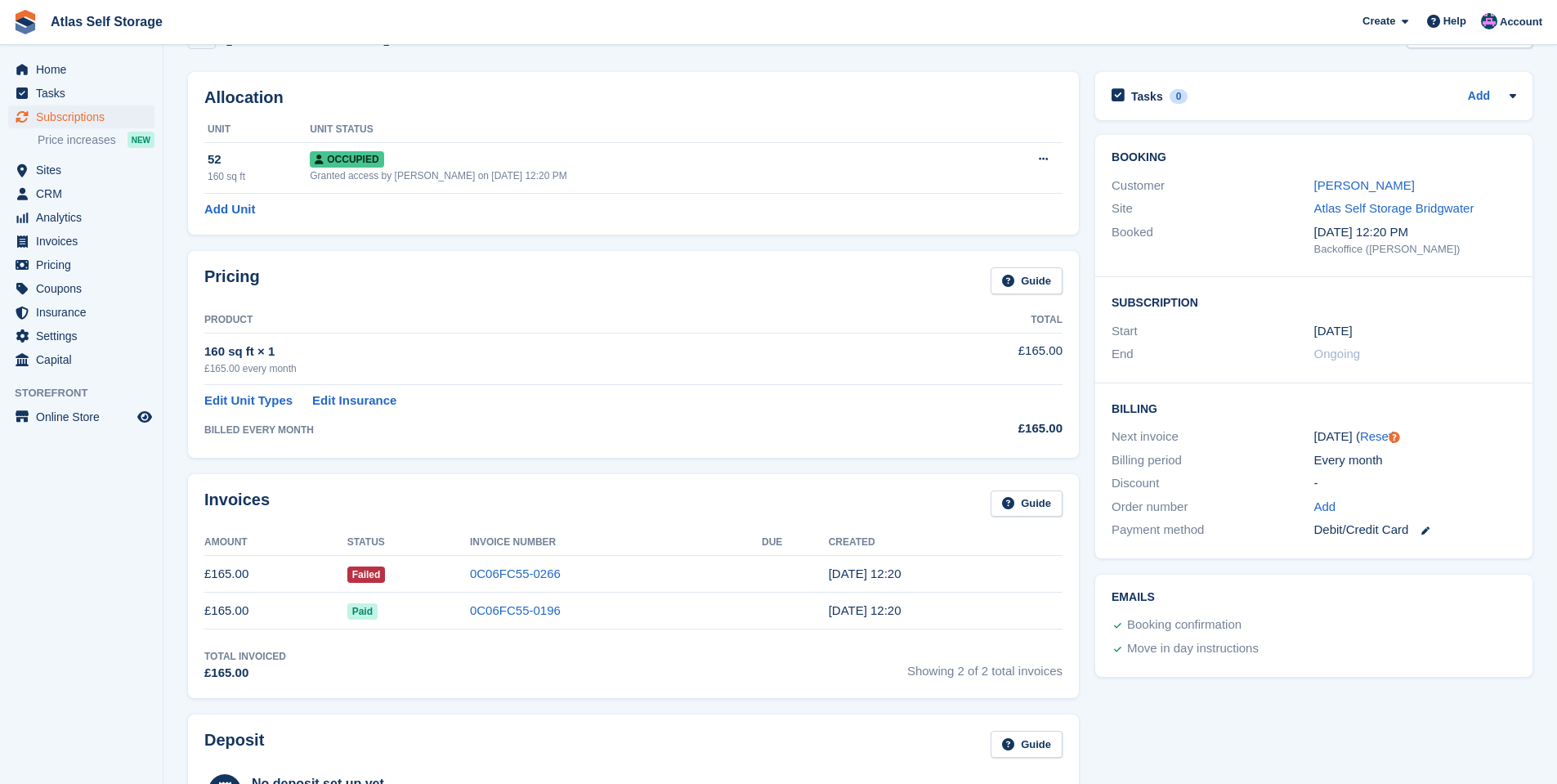
scroll to position [0, 0]
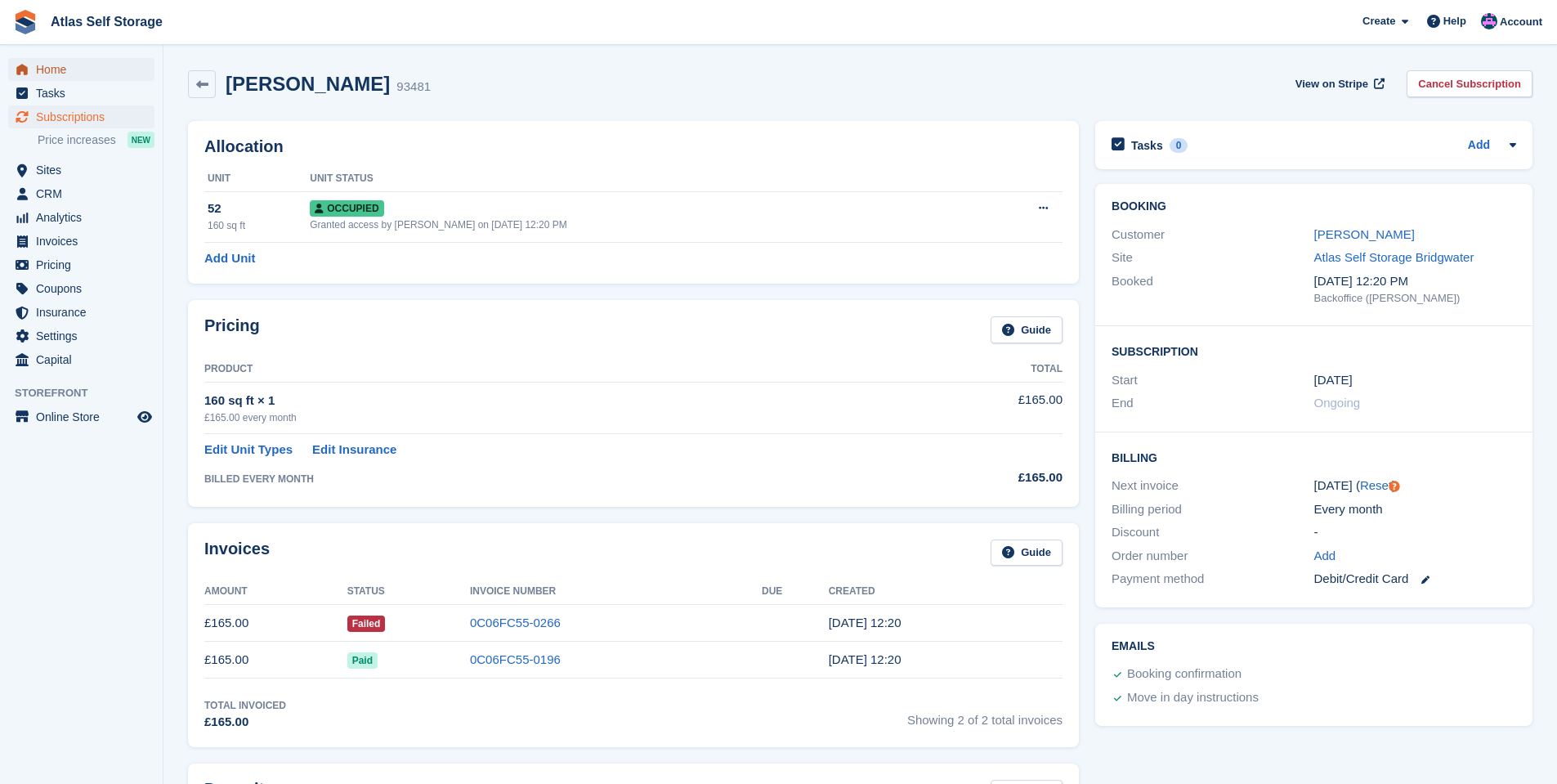
click at [56, 65] on span "Home" at bounding box center [85, 70] width 98 height 23
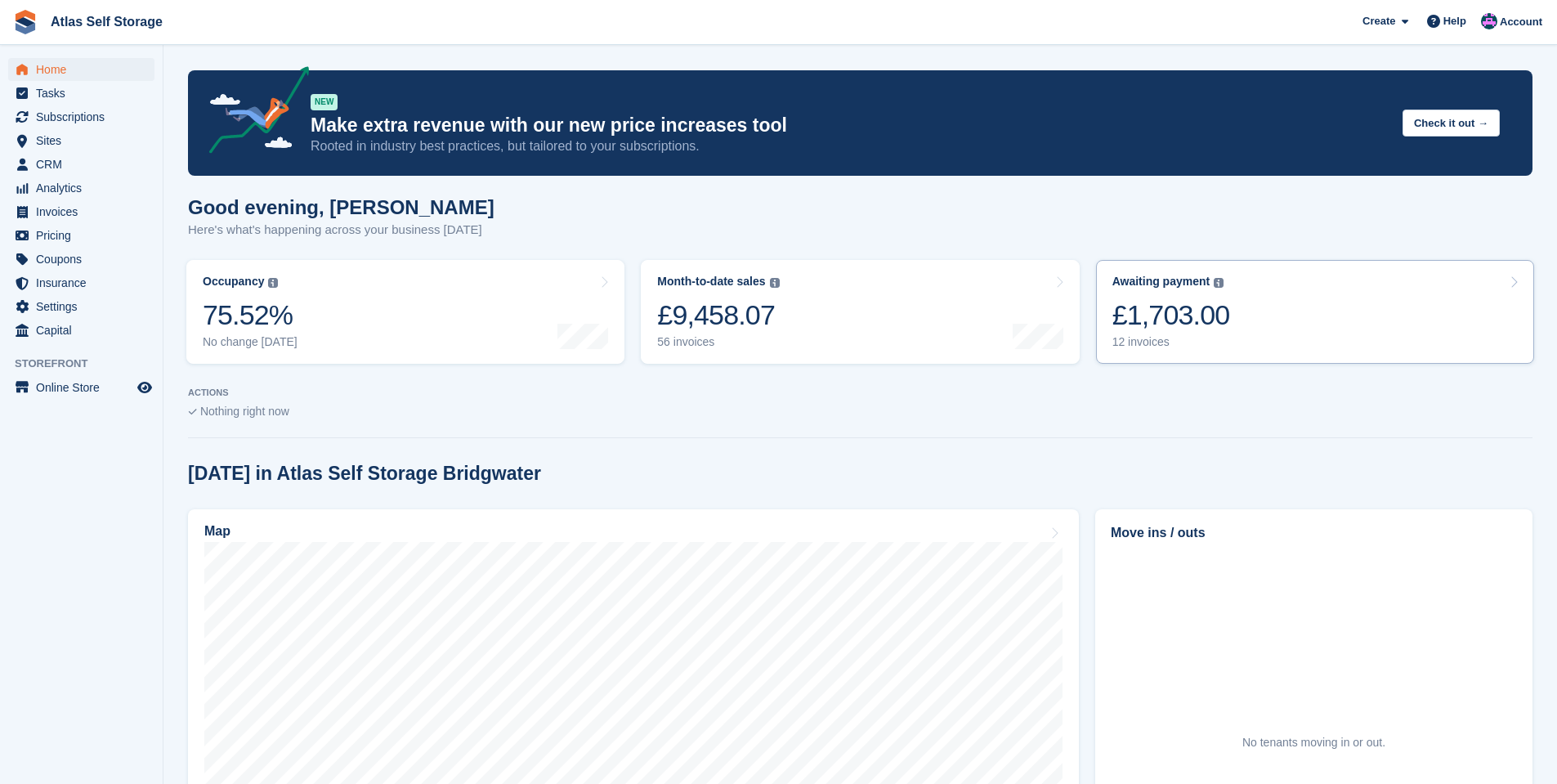
click at [1141, 339] on div "12 invoices" at bounding box center [1172, 342] width 118 height 14
